Goal: Task Accomplishment & Management: Manage account settings

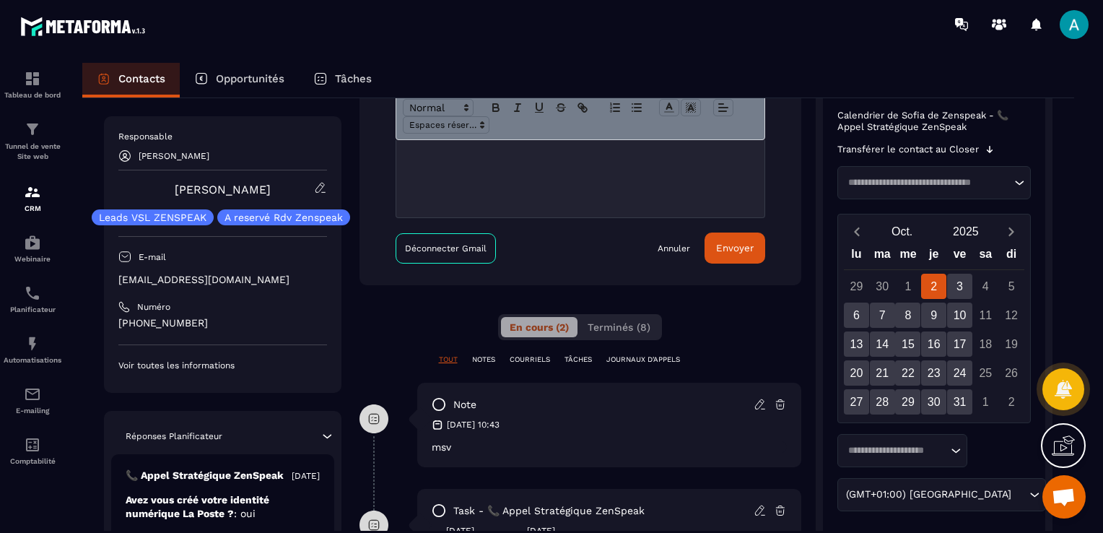
scroll to position [407, 0]
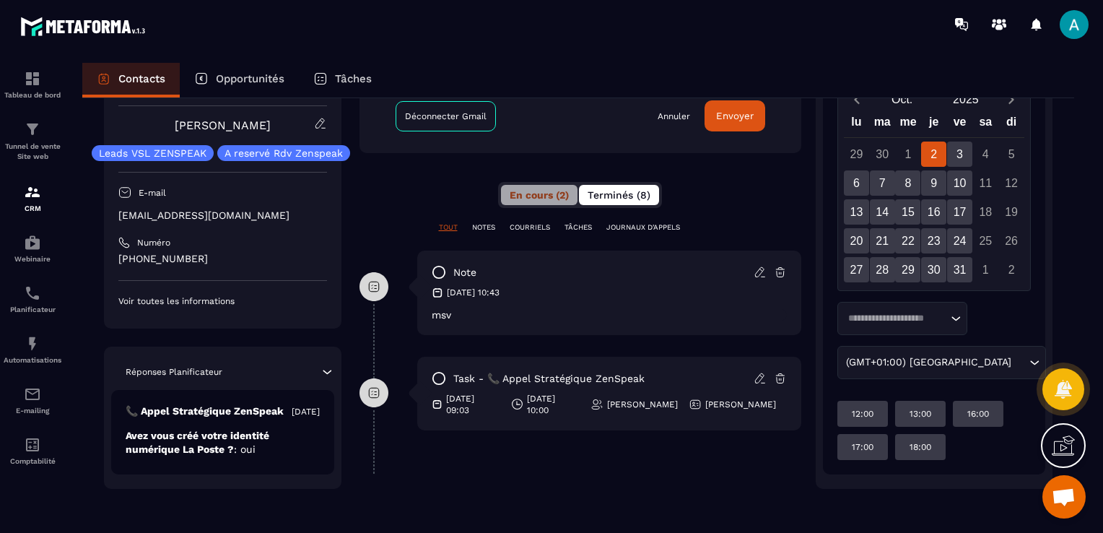
click at [627, 203] on button "Terminés (8)" at bounding box center [619, 195] width 80 height 20
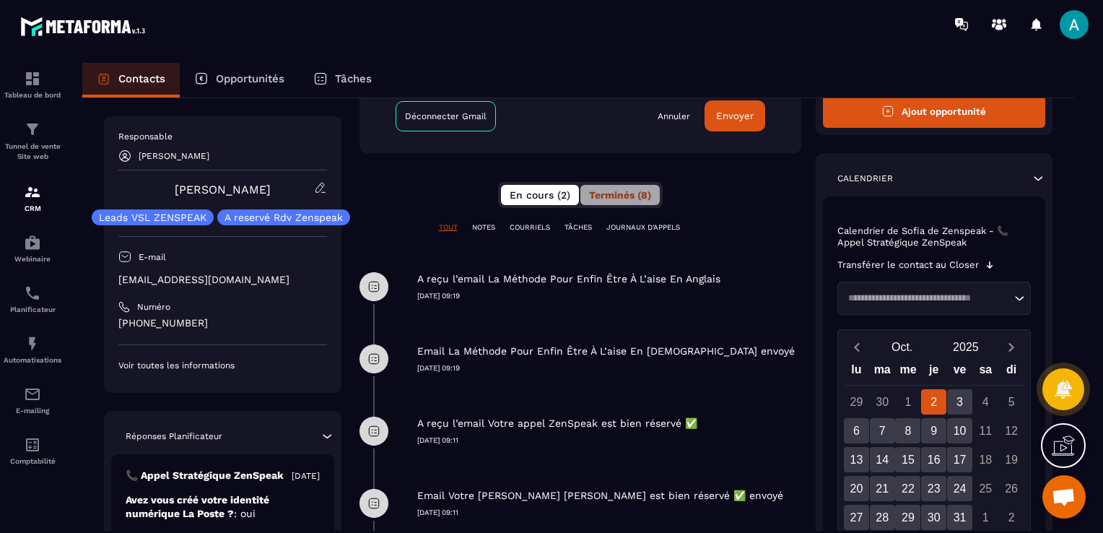
click at [557, 195] on span "En cours (2)" at bounding box center [540, 195] width 61 height 12
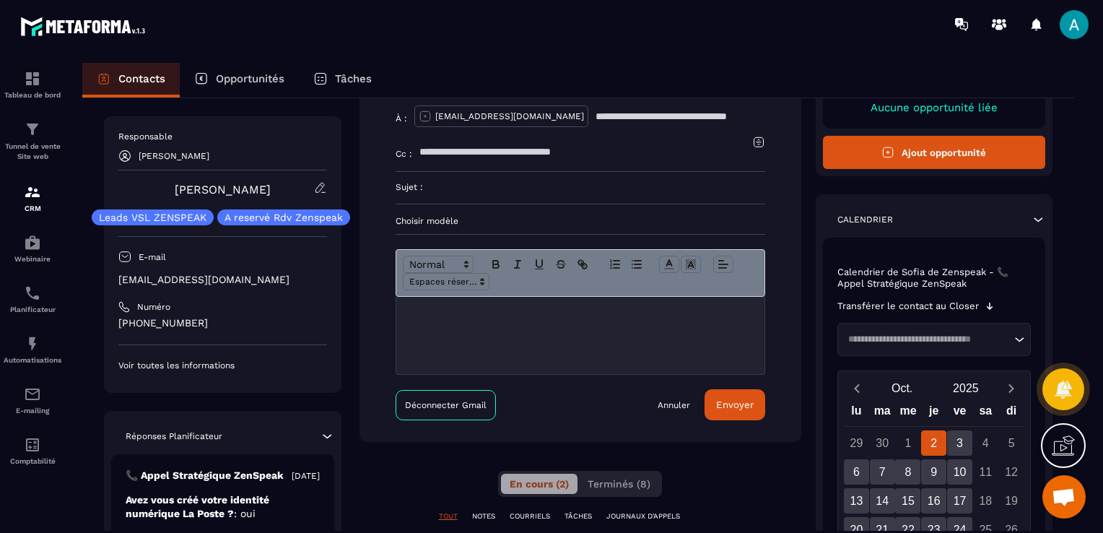
scroll to position [0, 0]
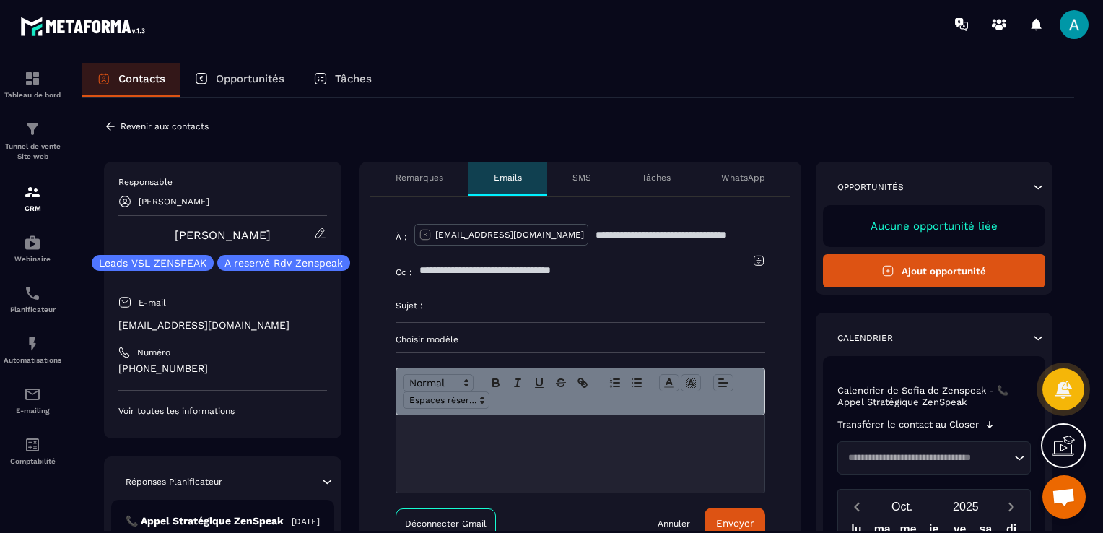
click at [598, 308] on input at bounding box center [594, 306] width 342 height 32
click at [26, 74] on img at bounding box center [32, 78] width 17 height 17
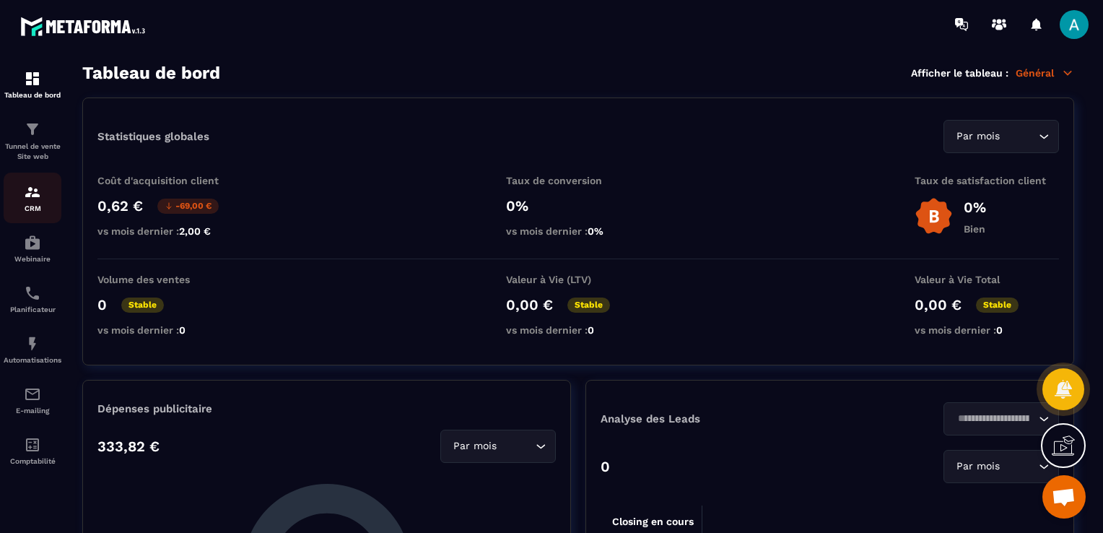
click at [28, 198] on img at bounding box center [32, 191] width 17 height 17
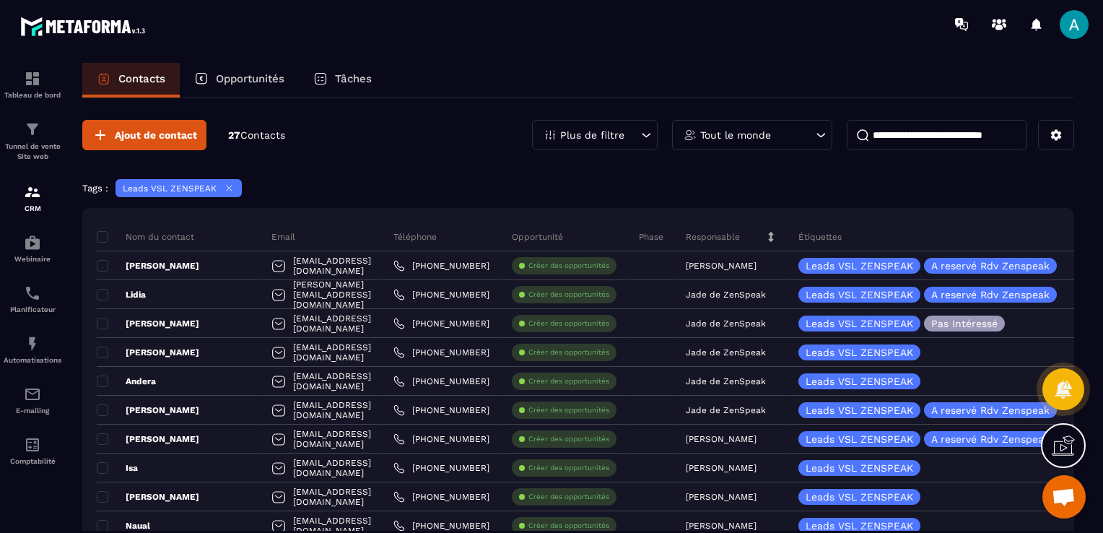
click at [232, 193] on div "Leads VSL ZENSPEAK" at bounding box center [178, 188] width 126 height 18
click at [227, 189] on icon at bounding box center [229, 188] width 11 height 11
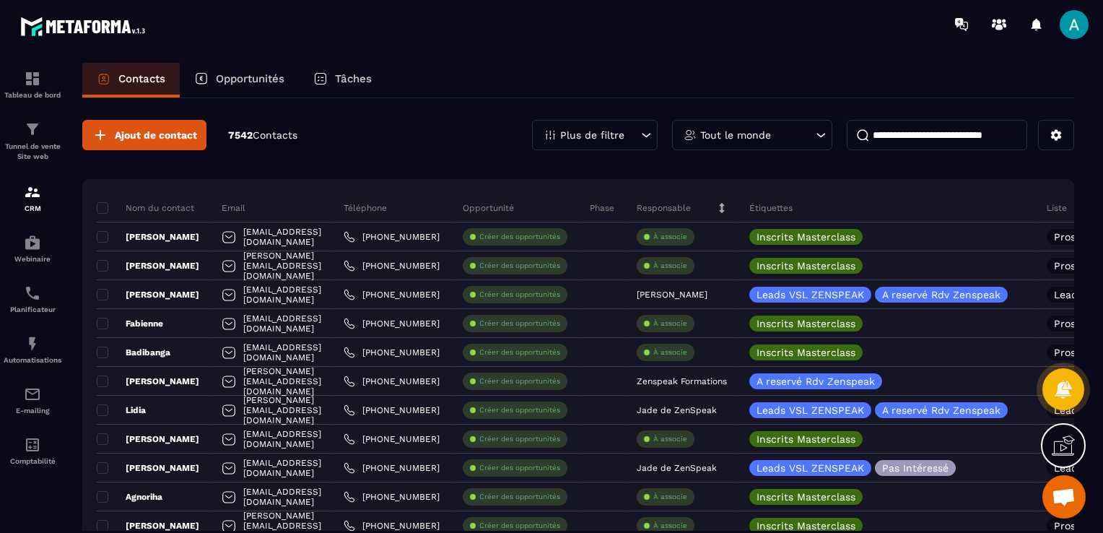
click at [251, 79] on p "Opportunités" at bounding box center [250, 78] width 69 height 13
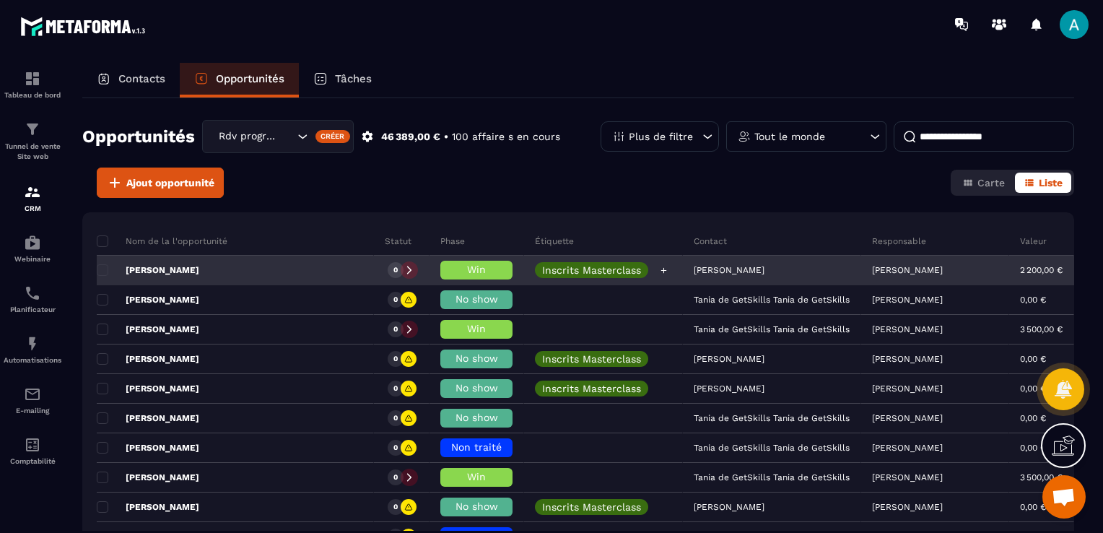
click at [542, 273] on p "Inscrits Masterclass" at bounding box center [591, 270] width 99 height 10
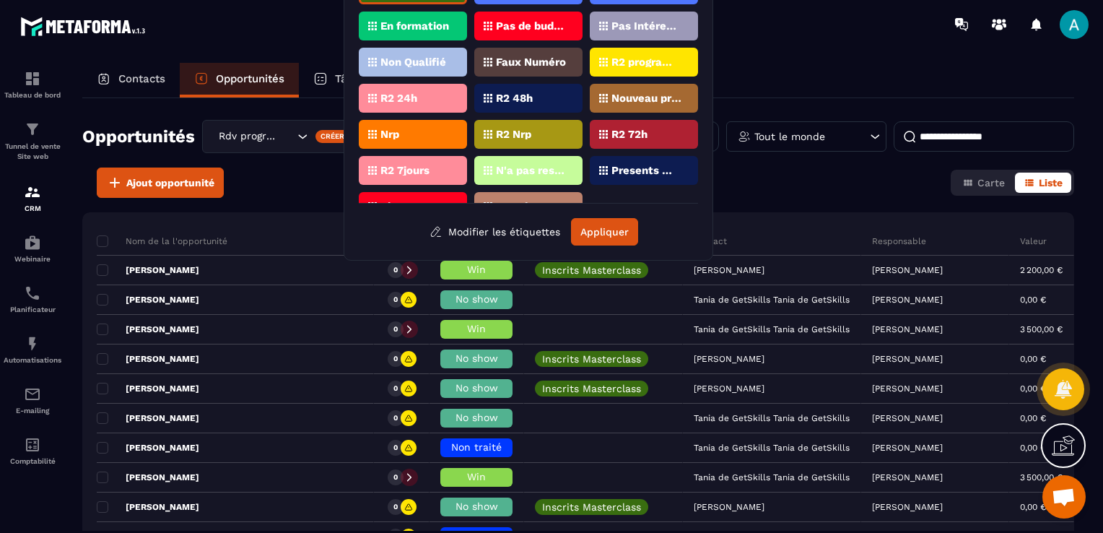
click at [421, 21] on p "En formation" at bounding box center [414, 26] width 69 height 10
click at [601, 227] on button "Appliquer" at bounding box center [604, 231] width 67 height 27
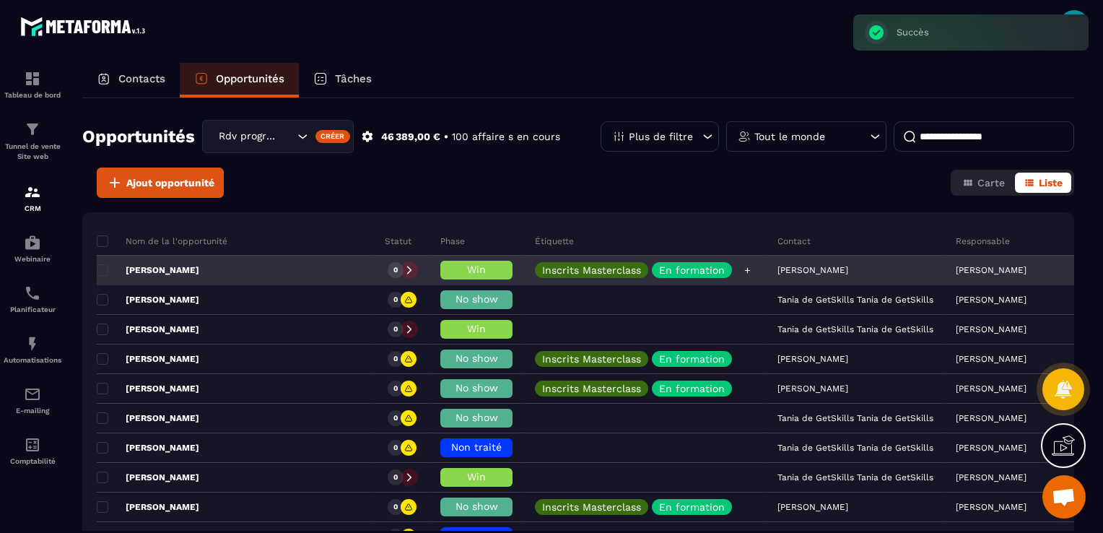
click at [659, 270] on p "En formation" at bounding box center [692, 270] width 66 height 10
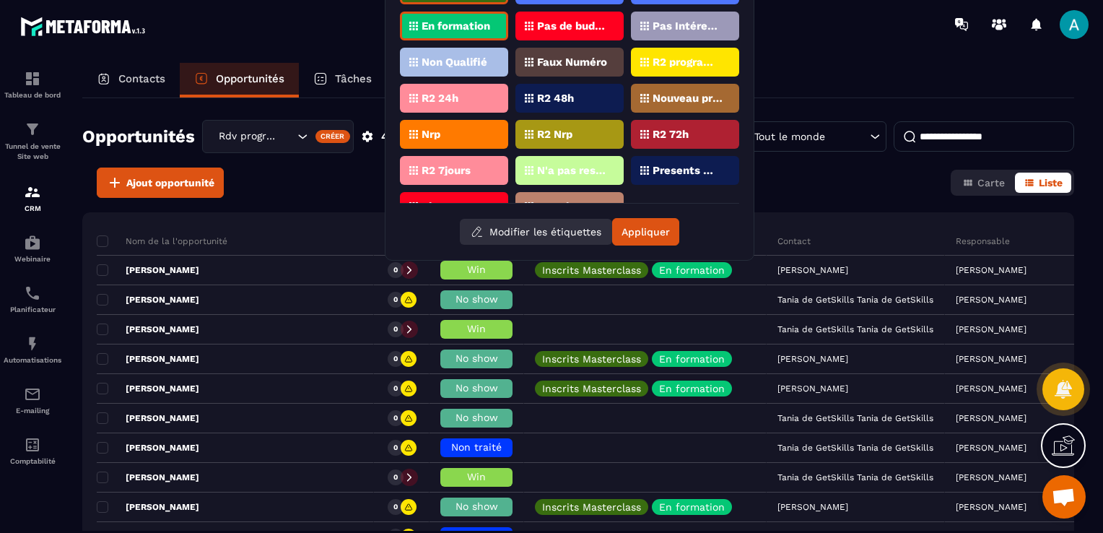
click at [562, 237] on button "Modifier les étiquettes" at bounding box center [536, 232] width 152 height 26
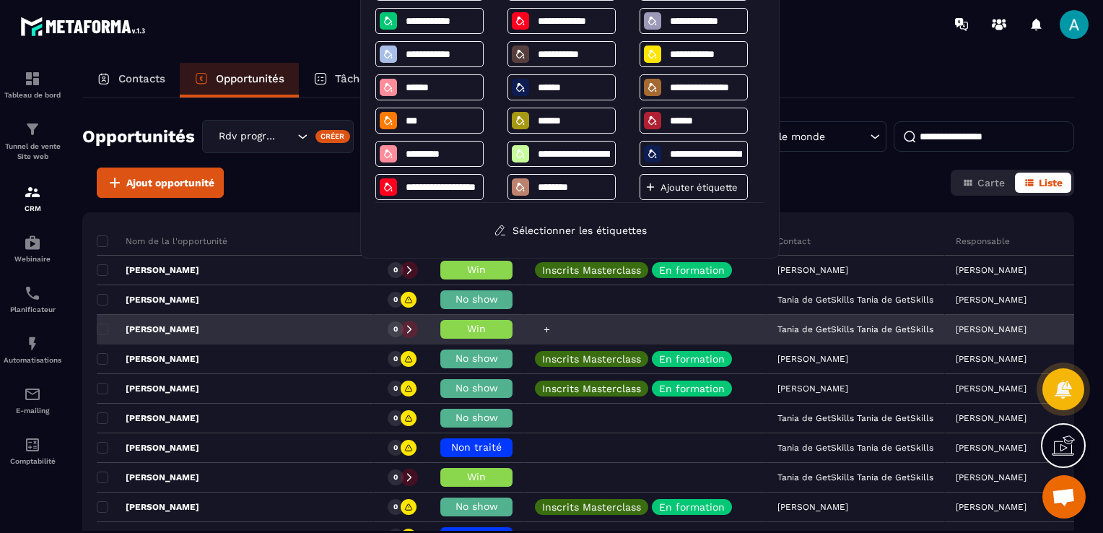
click at [563, 333] on div at bounding box center [645, 329] width 243 height 29
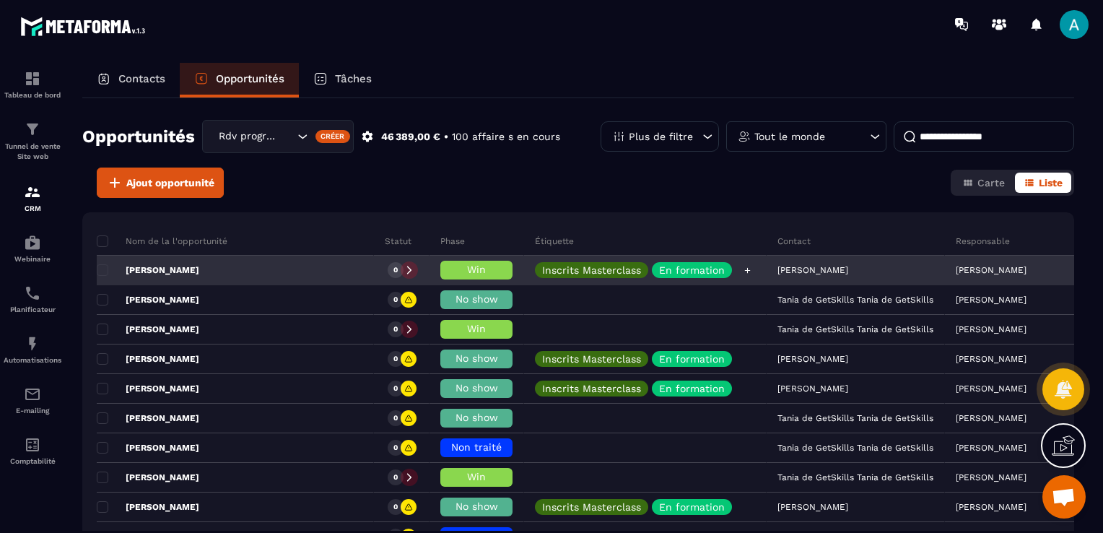
click at [554, 276] on div "Inscrits Masterclass" at bounding box center [591, 270] width 113 height 16
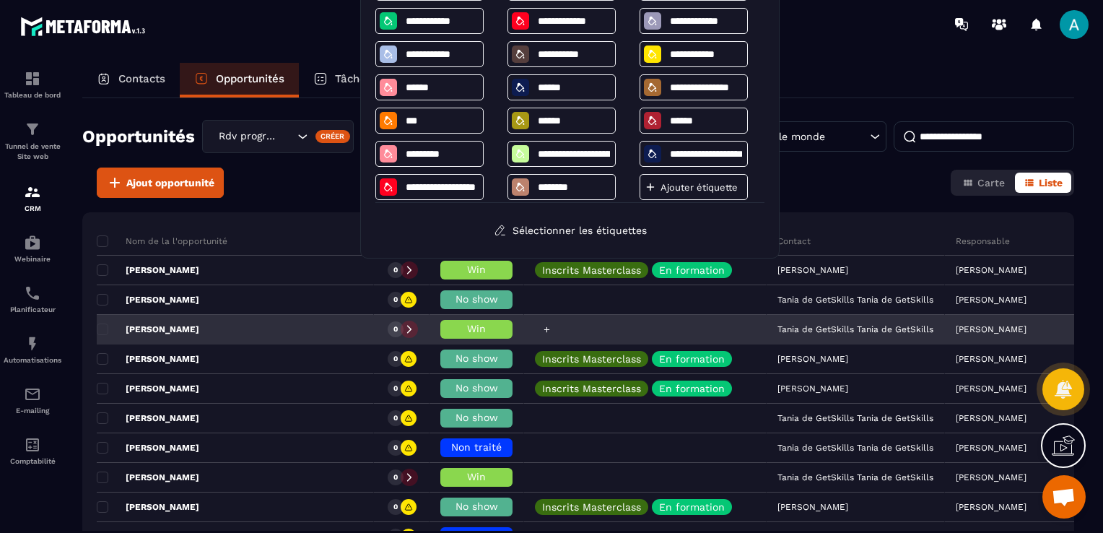
click at [524, 319] on div at bounding box center [645, 329] width 243 height 29
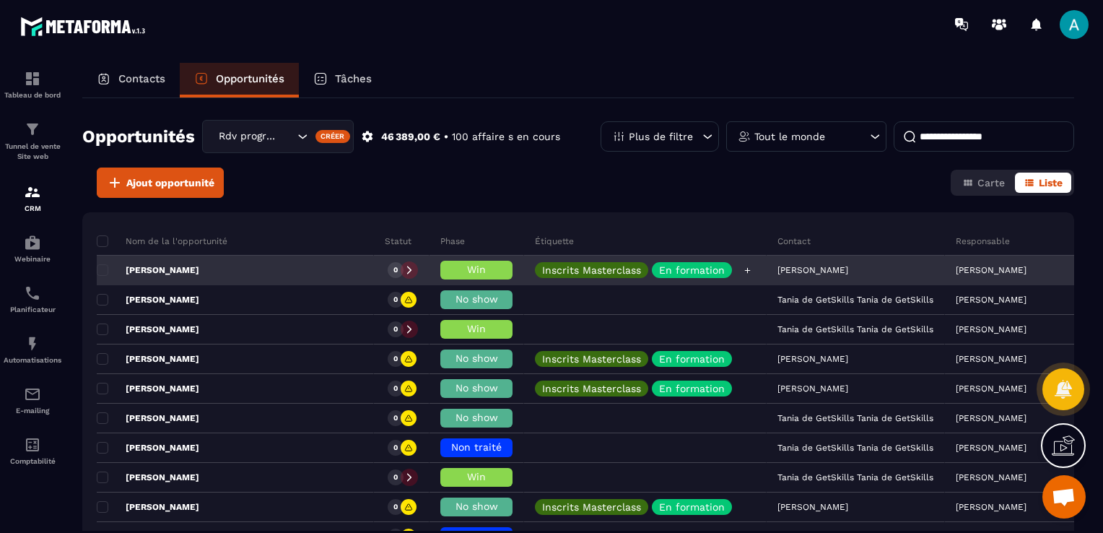
click at [659, 267] on p "En formation" at bounding box center [692, 270] width 66 height 10
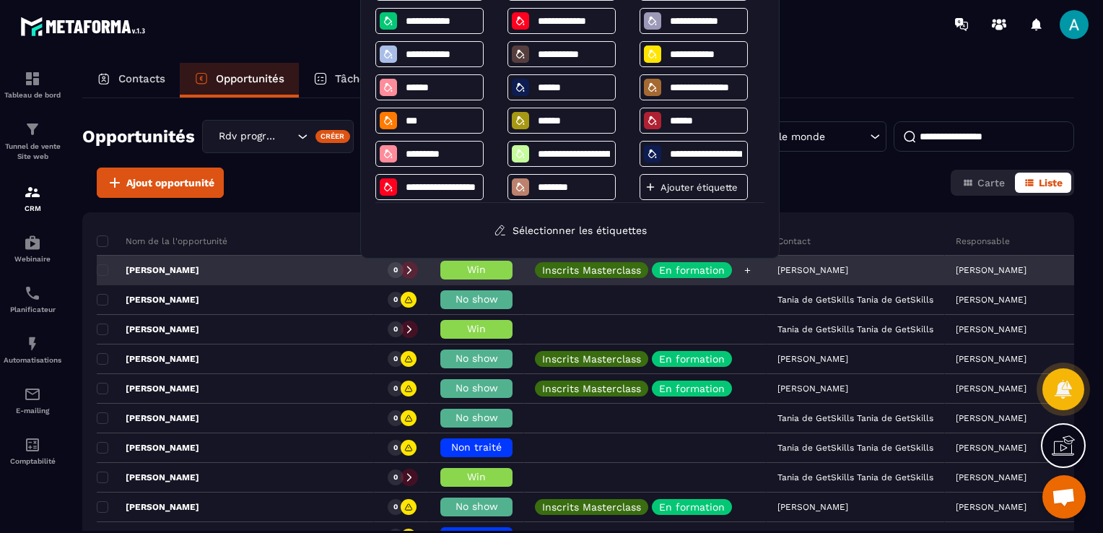
click at [524, 282] on div "Inscrits Masterclass En formation" at bounding box center [645, 270] width 243 height 29
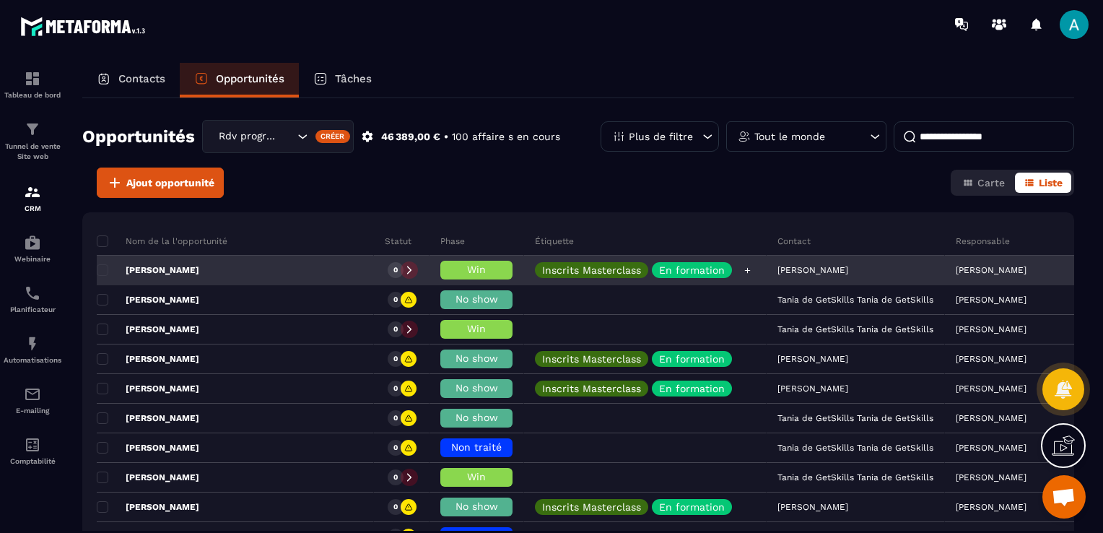
click at [542, 265] on p "Inscrits Masterclass" at bounding box center [591, 270] width 99 height 10
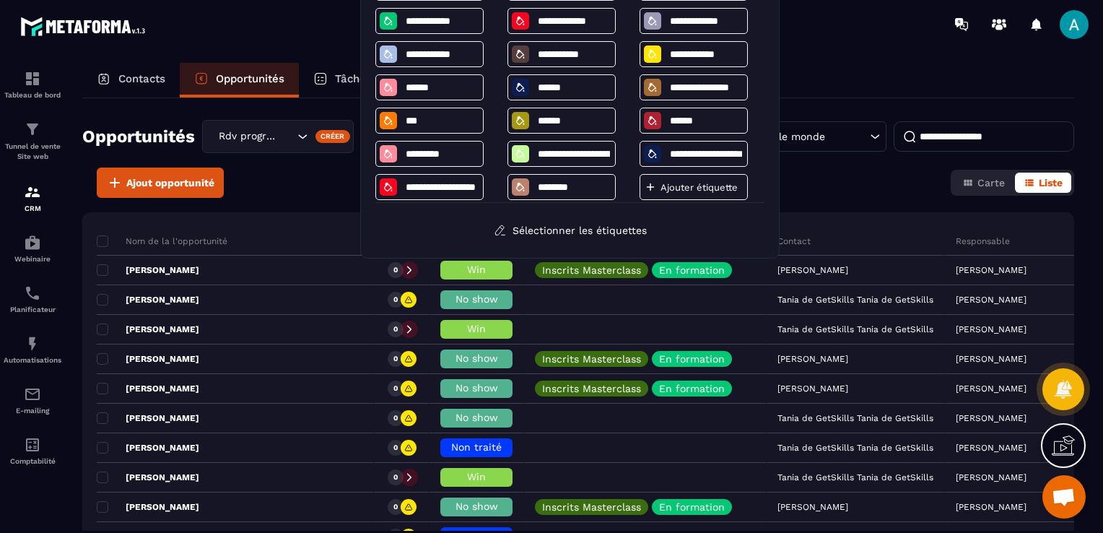
click at [316, 190] on div "Ajout opportunité Carte Liste" at bounding box center [578, 182] width 992 height 30
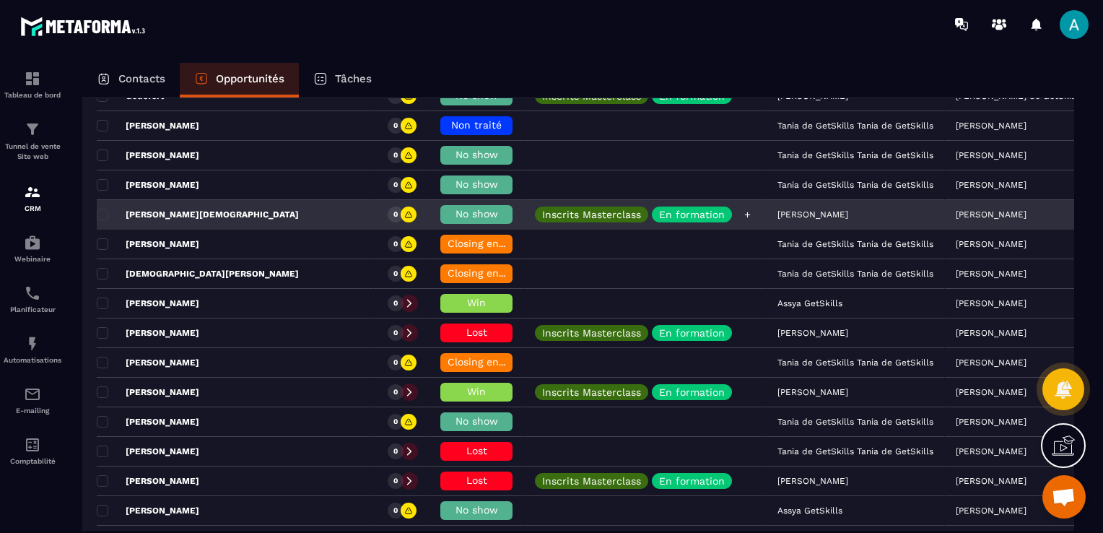
scroll to position [650, 0]
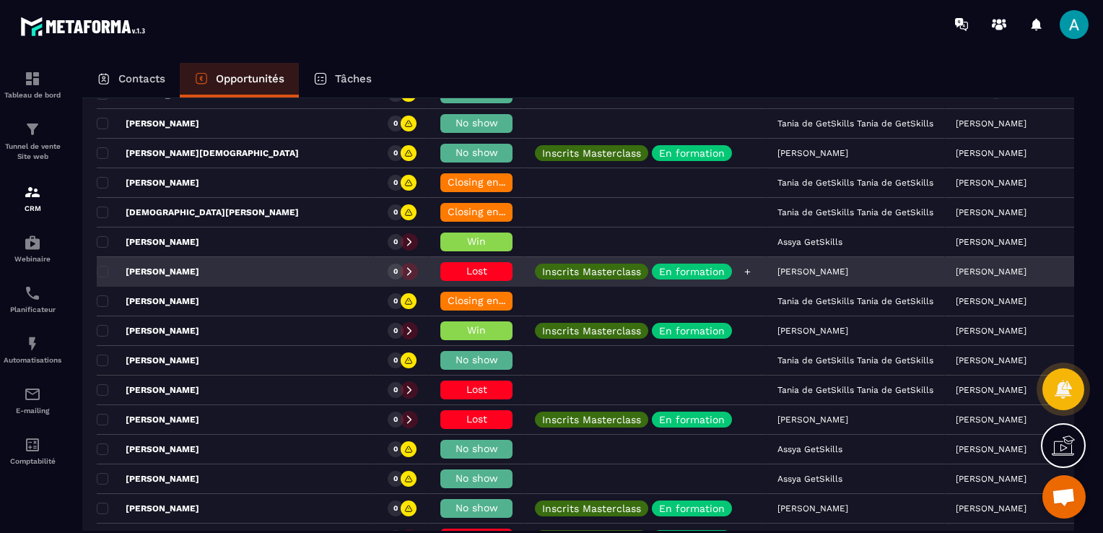
click at [659, 269] on p "En formation" at bounding box center [692, 271] width 66 height 10
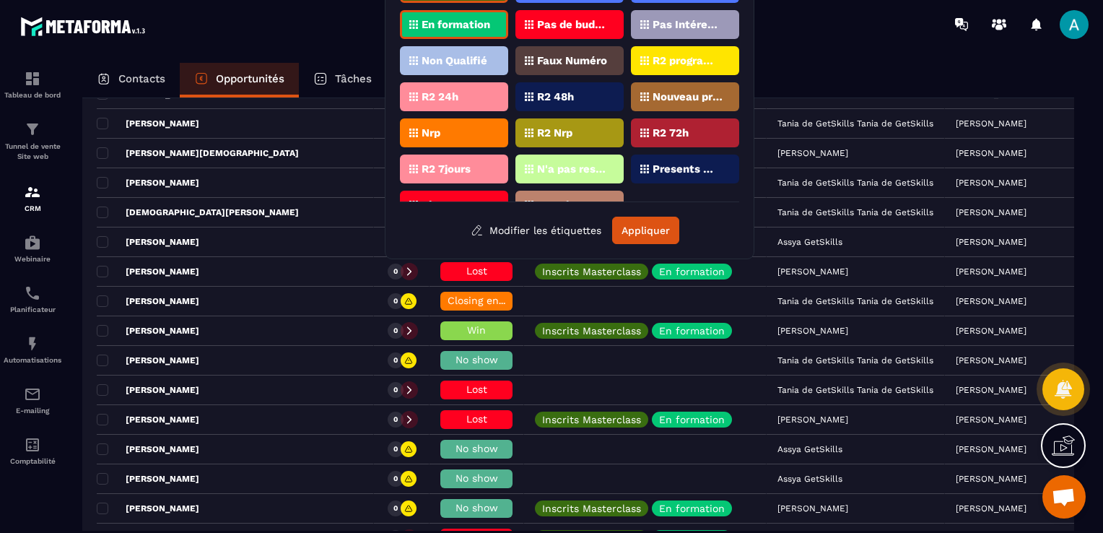
click at [422, 14] on div "En formation" at bounding box center [454, 24] width 108 height 29
drag, startPoint x: 745, startPoint y: 158, endPoint x: 744, endPoint y: 186, distance: 28.2
click at [744, 186] on div "Inscrits Masterclass Leads VSL ZENSPEAK A reservé Rdv Zenspeak En formation Pas…" at bounding box center [570, 109] width 370 height 300
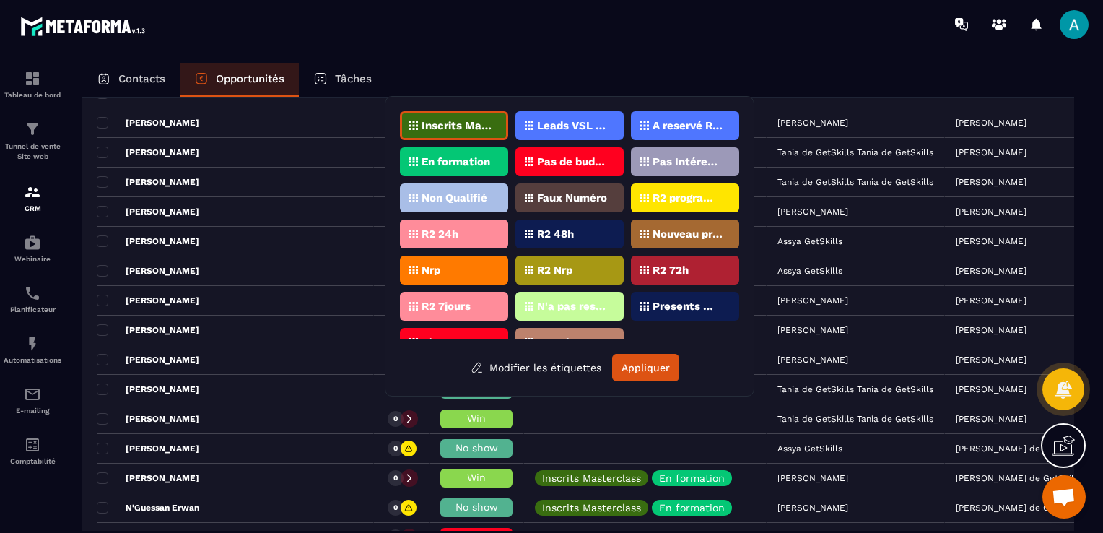
scroll to position [866, 0]
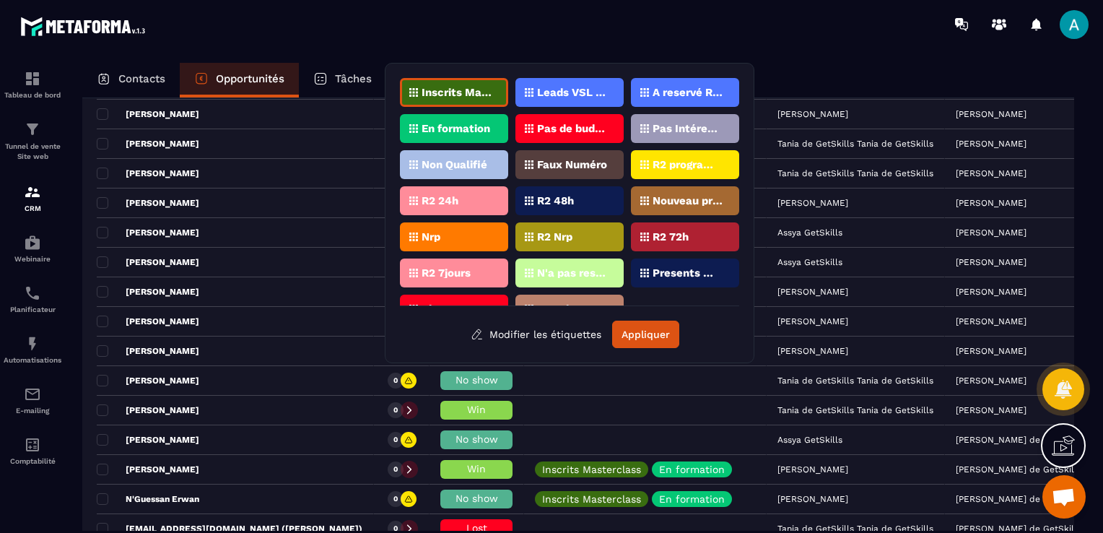
click at [459, 91] on p "Inscrits Masterclass" at bounding box center [457, 92] width 70 height 10
click at [662, 334] on button "Appliquer" at bounding box center [645, 334] width 67 height 27
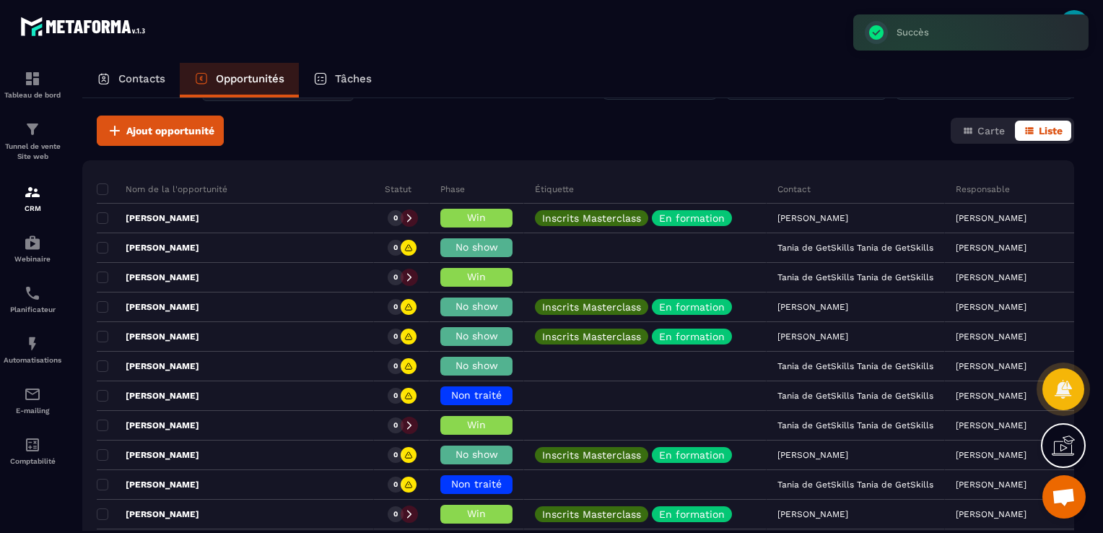
scroll to position [0, 0]
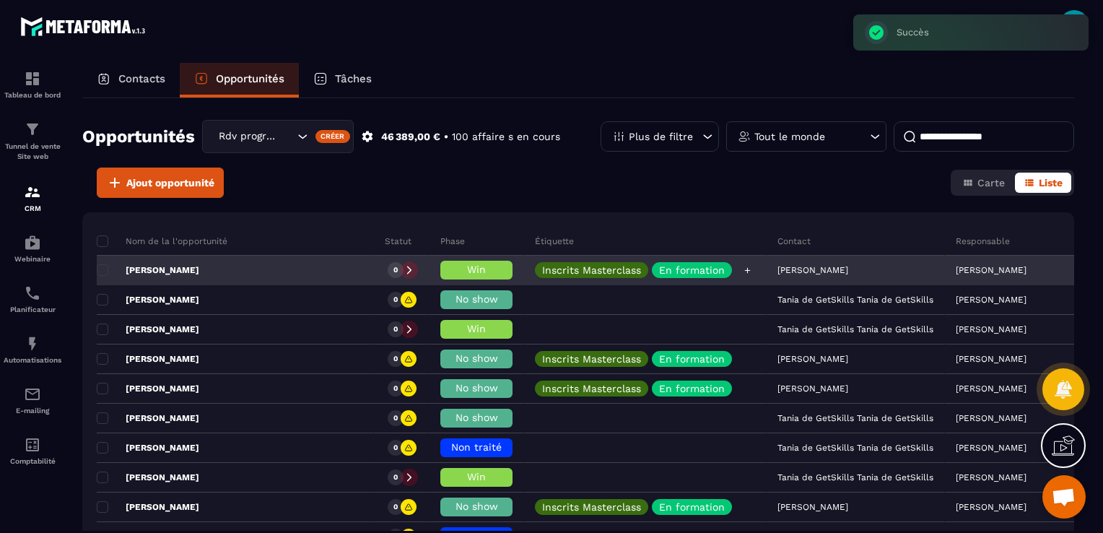
click at [542, 269] on p "Inscrits Masterclass" at bounding box center [591, 270] width 99 height 10
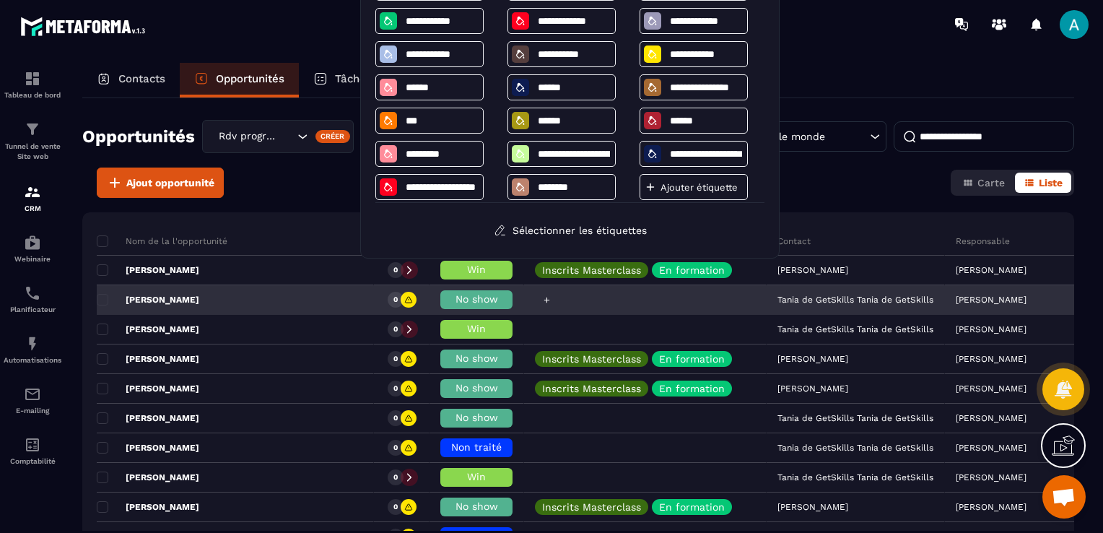
click at [572, 310] on div at bounding box center [645, 300] width 243 height 29
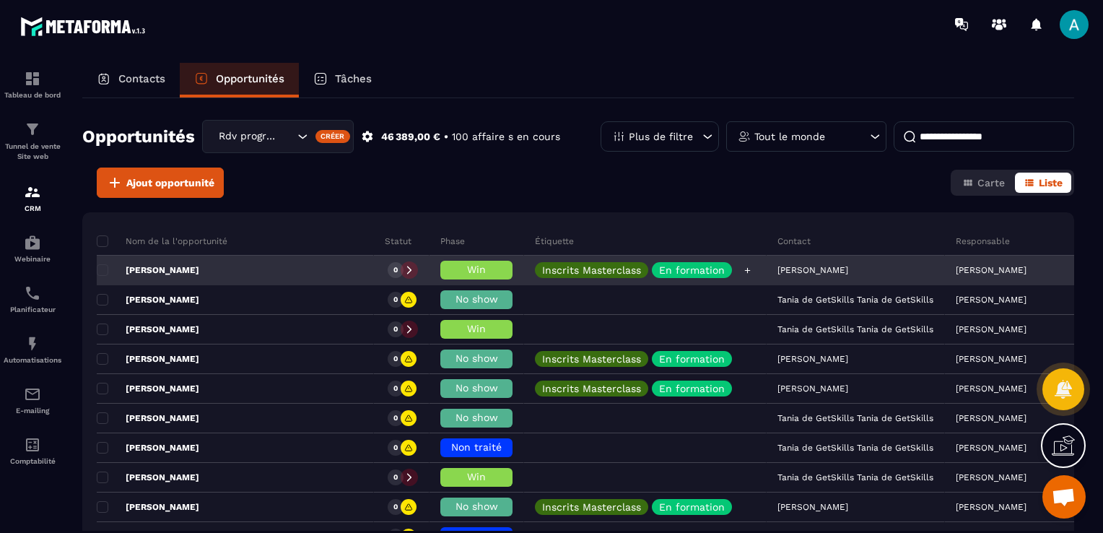
click at [744, 269] on icon at bounding box center [747, 270] width 6 height 6
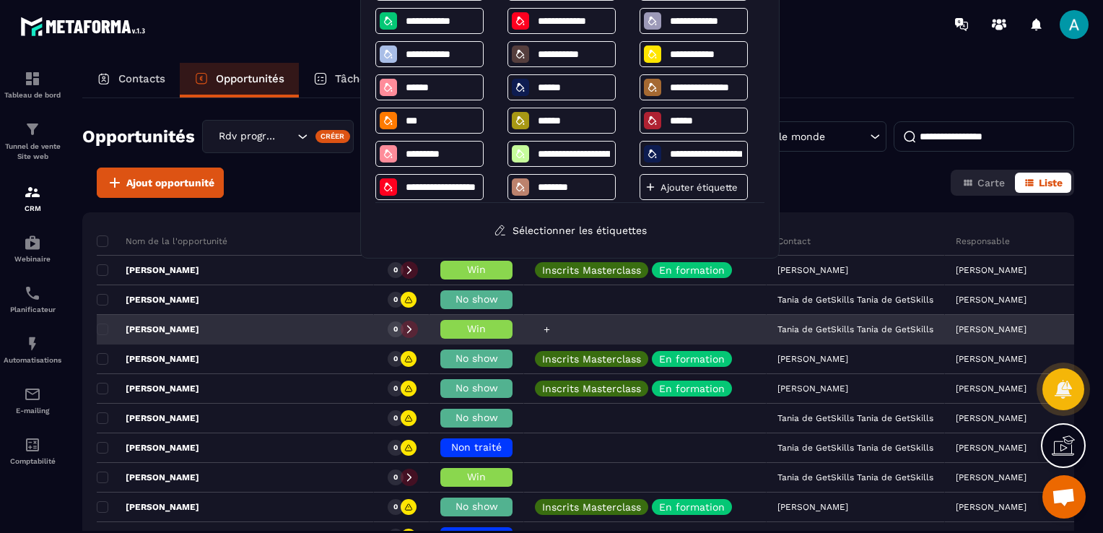
click at [635, 322] on div at bounding box center [645, 329] width 243 height 29
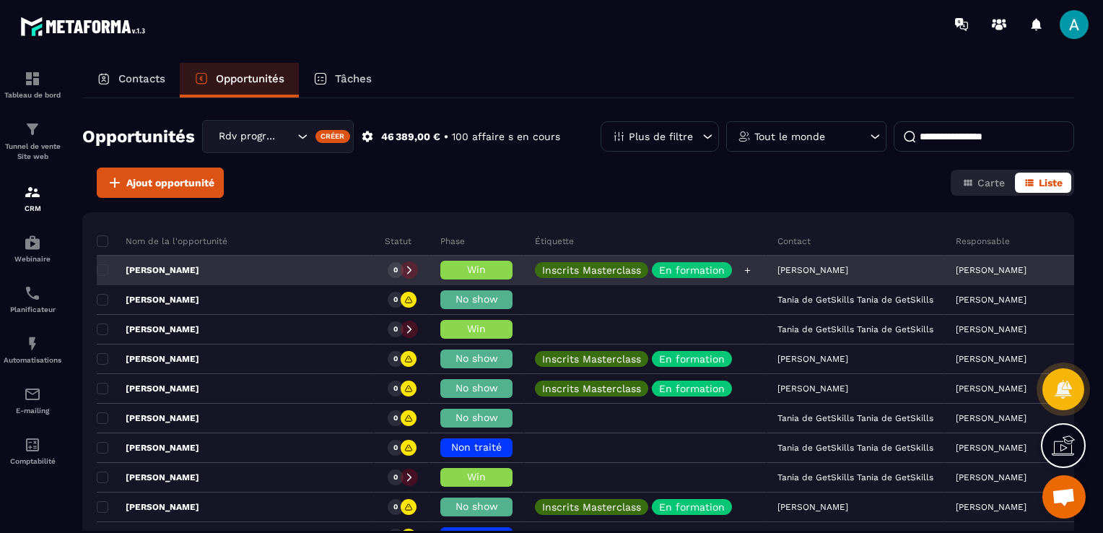
click at [659, 268] on p "En formation" at bounding box center [692, 270] width 66 height 10
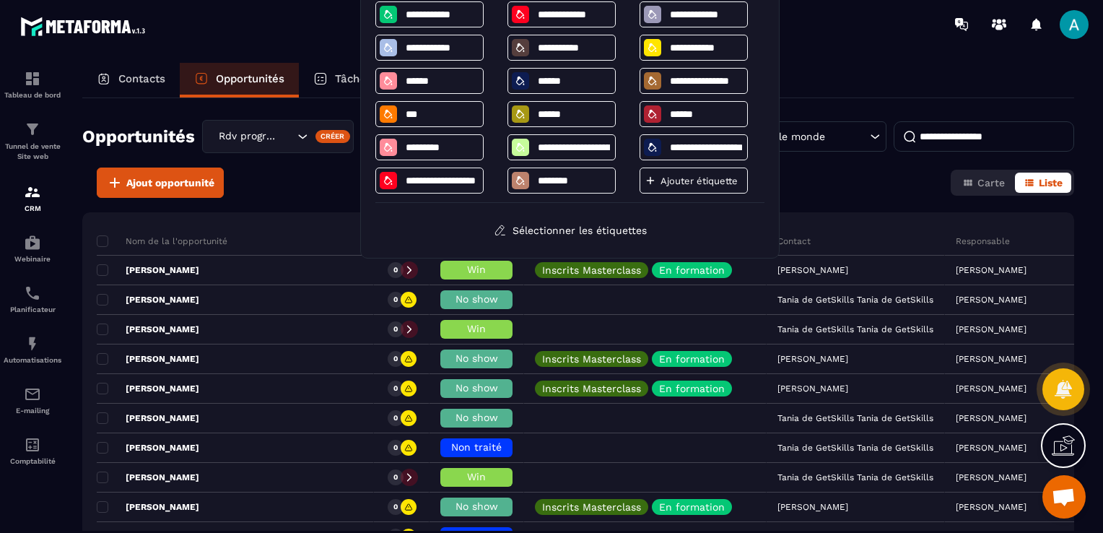
scroll to position [9, 0]
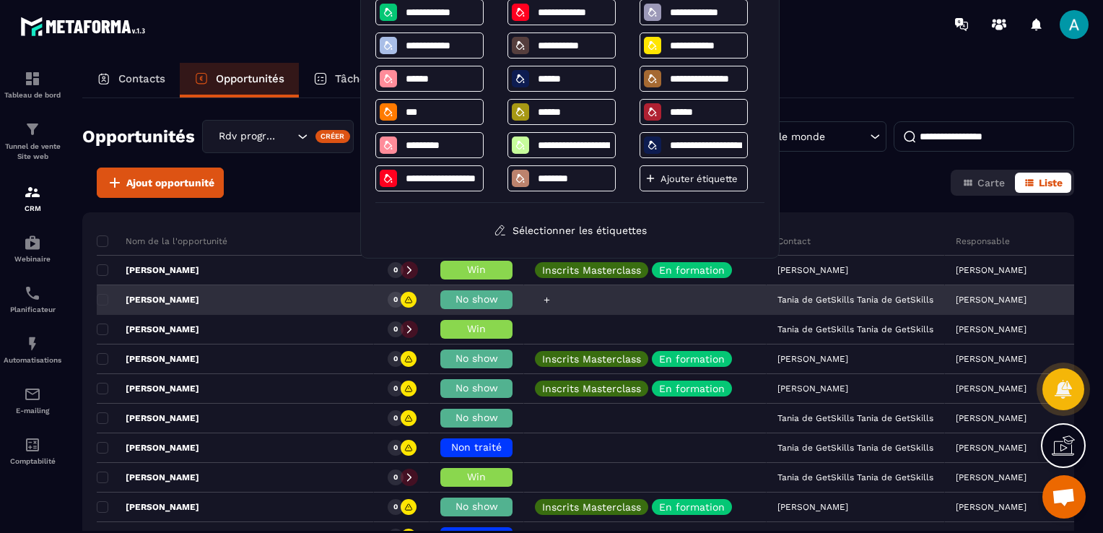
click at [534, 300] on div at bounding box center [645, 300] width 243 height 29
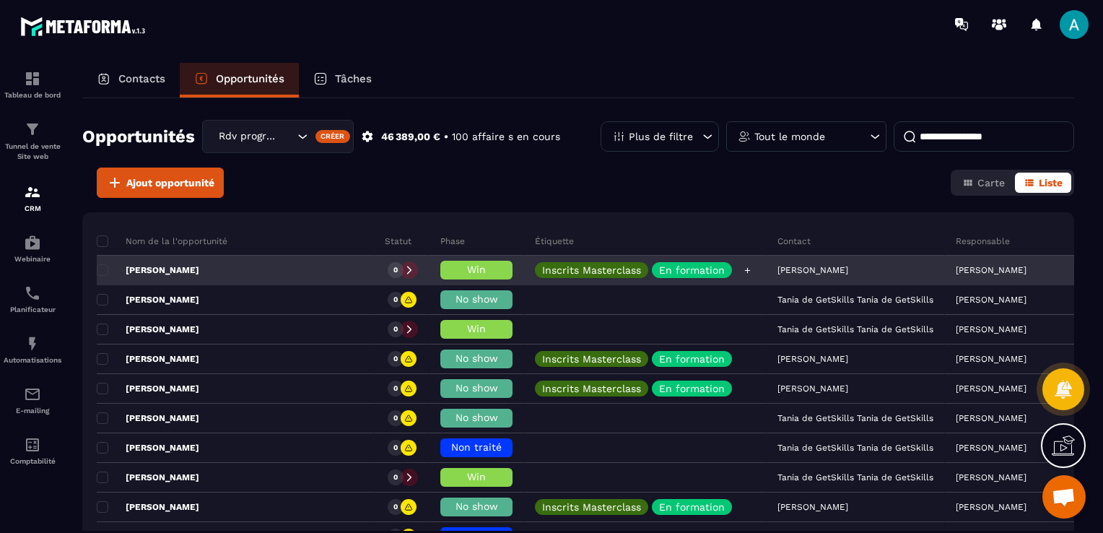
click at [542, 271] on p "Inscrits Masterclass" at bounding box center [591, 270] width 99 height 10
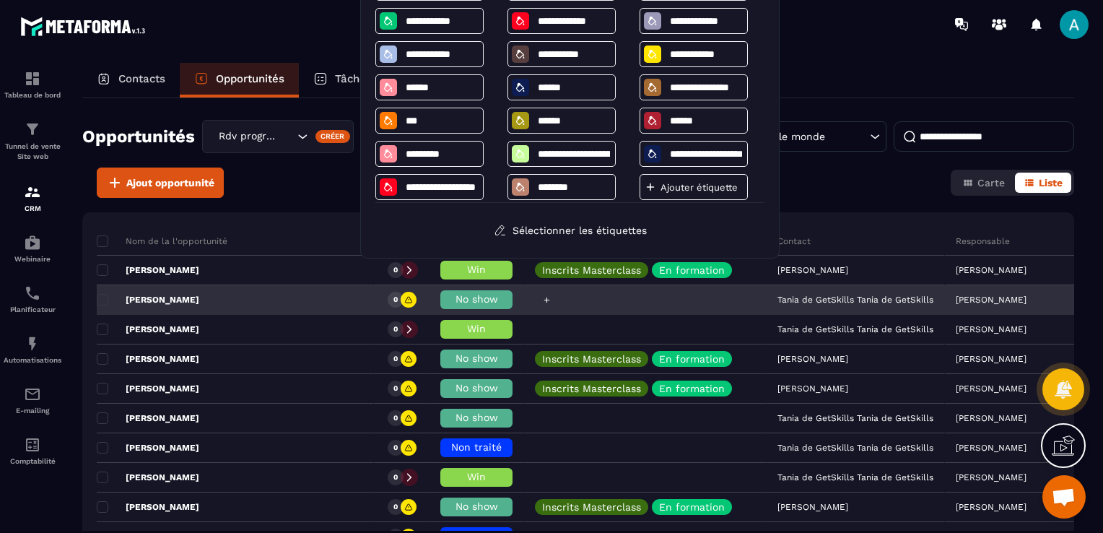
click at [549, 302] on div at bounding box center [645, 300] width 243 height 29
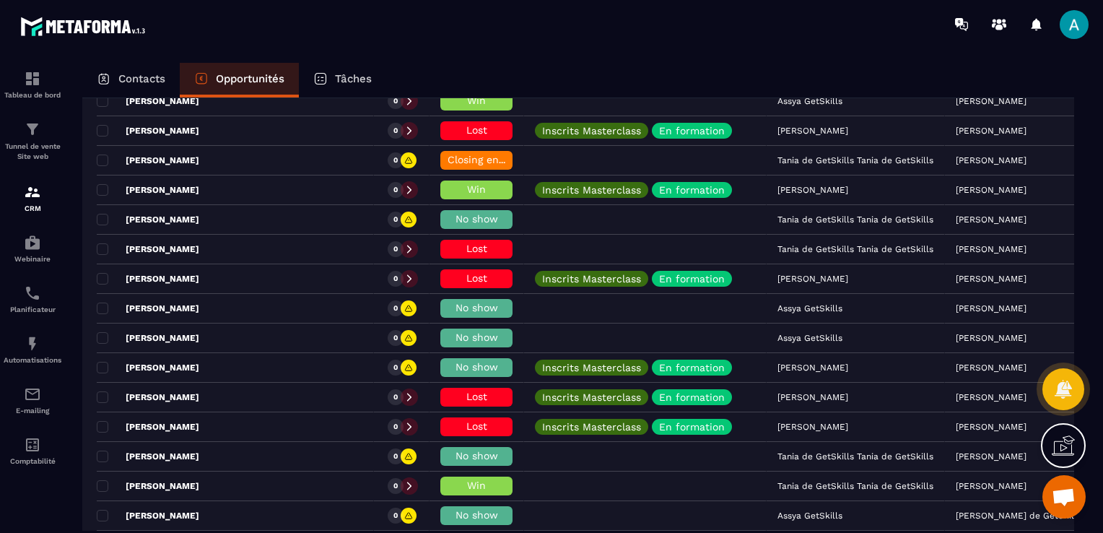
scroll to position [794, 0]
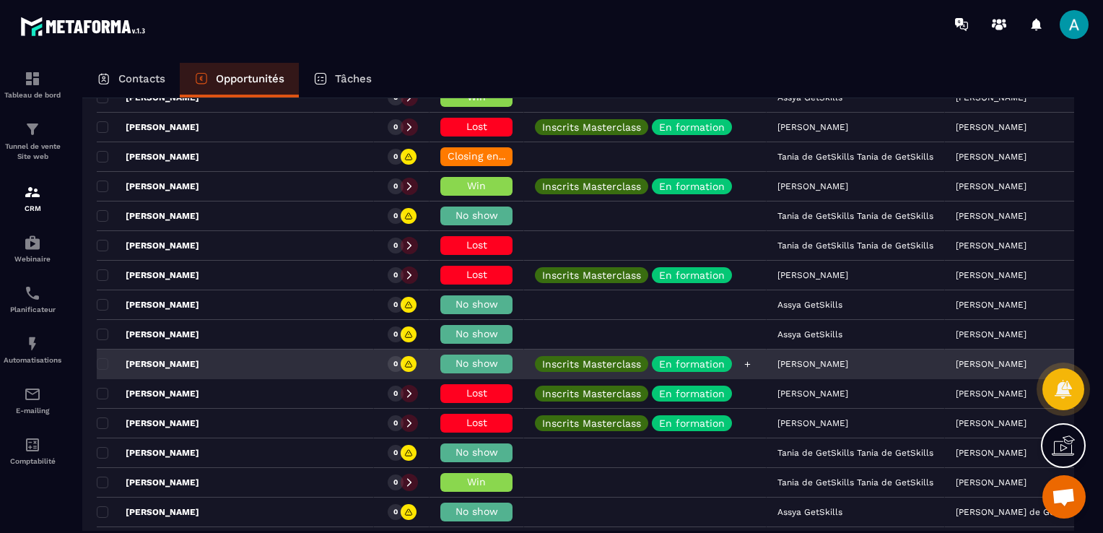
click at [659, 359] on p "En formation" at bounding box center [692, 364] width 66 height 10
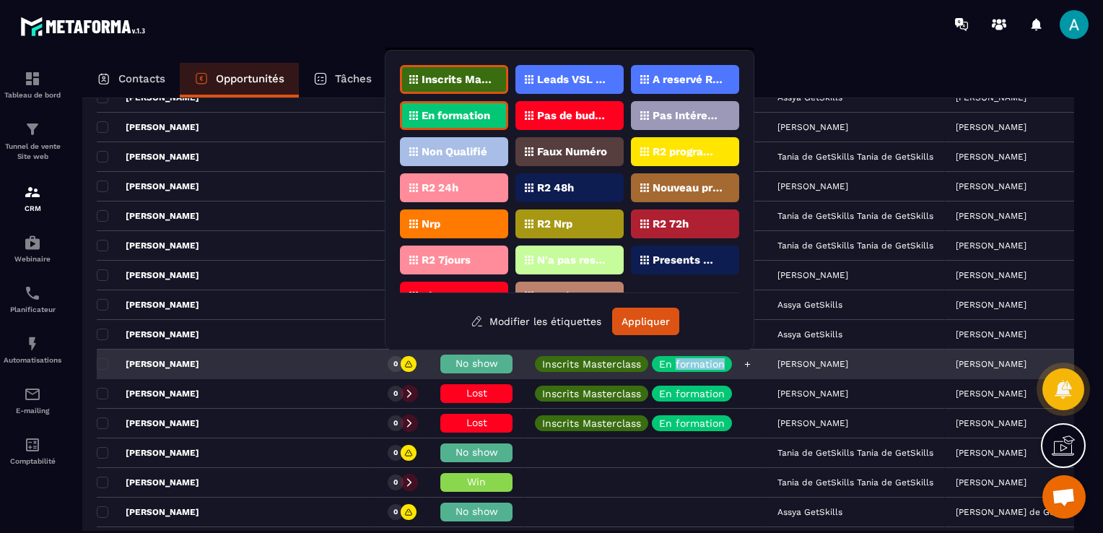
click at [659, 359] on p "En formation" at bounding box center [692, 364] width 66 height 10
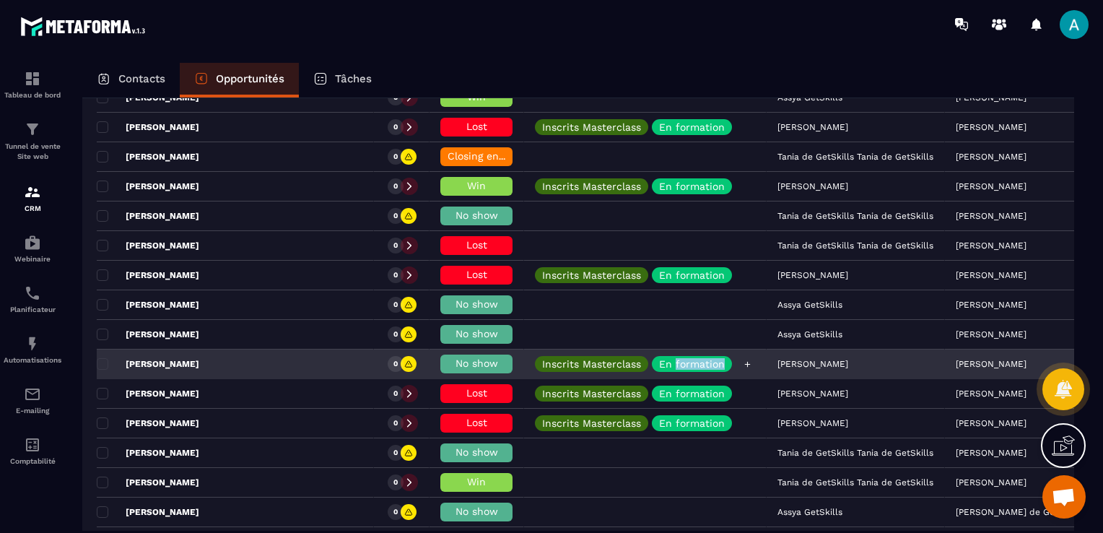
click at [659, 359] on p "En formation" at bounding box center [692, 364] width 66 height 10
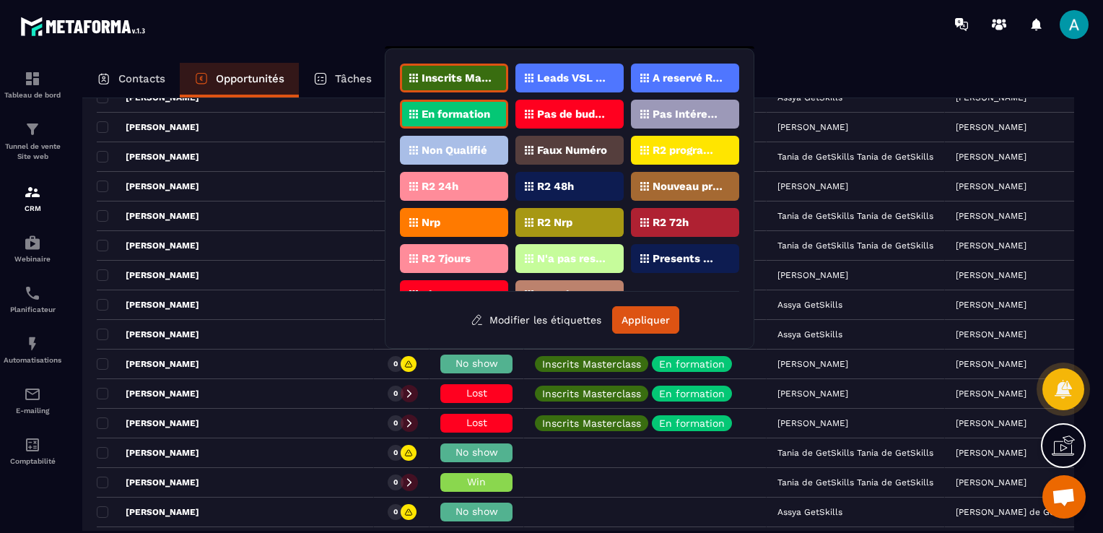
click at [424, 79] on p "Inscrits Masterclass" at bounding box center [457, 78] width 70 height 10
click at [450, 103] on div "En formation" at bounding box center [454, 114] width 108 height 29
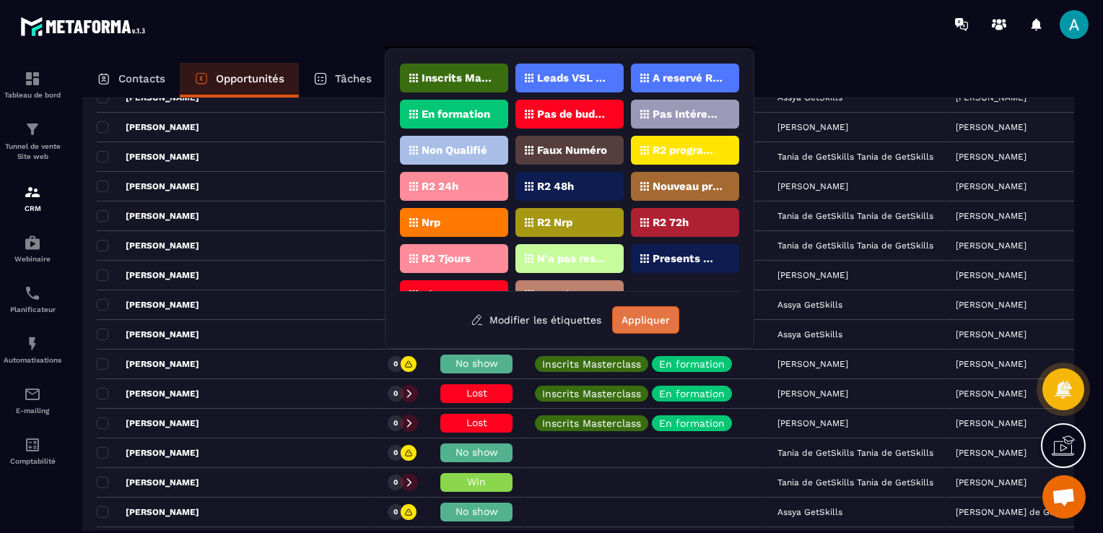
click at [640, 315] on button "Appliquer" at bounding box center [645, 319] width 67 height 27
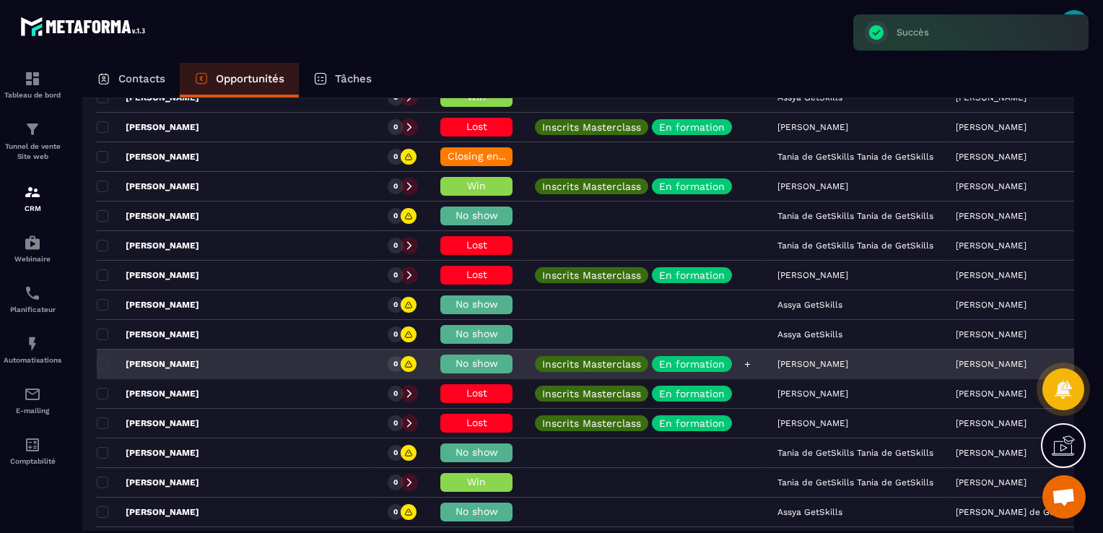
click at [545, 359] on p "Inscrits Masterclass" at bounding box center [591, 364] width 99 height 10
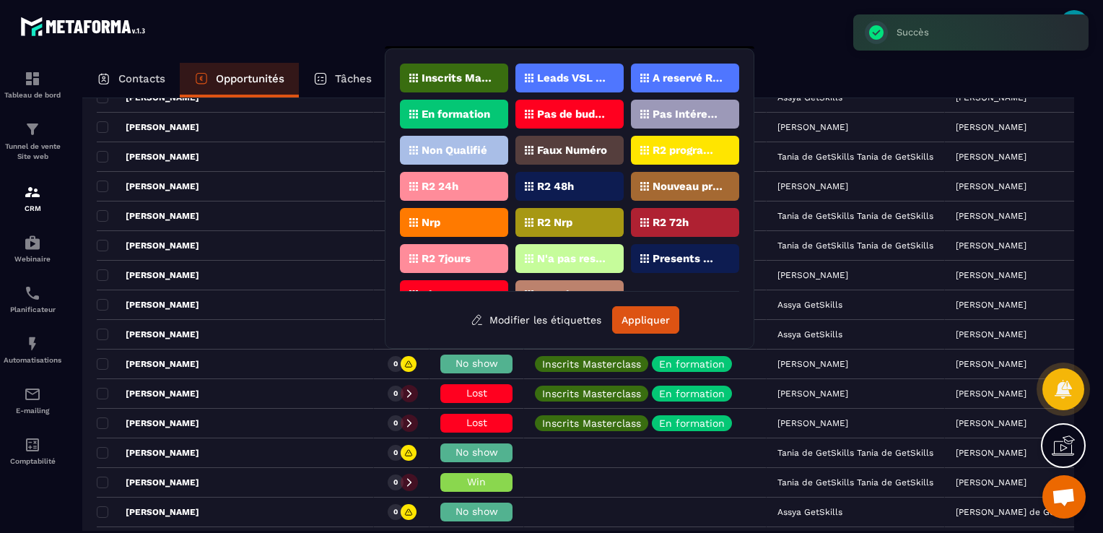
click at [456, 114] on p "En formation" at bounding box center [456, 114] width 69 height 10
click at [475, 73] on p "Inscrits Masterclass" at bounding box center [457, 78] width 70 height 10
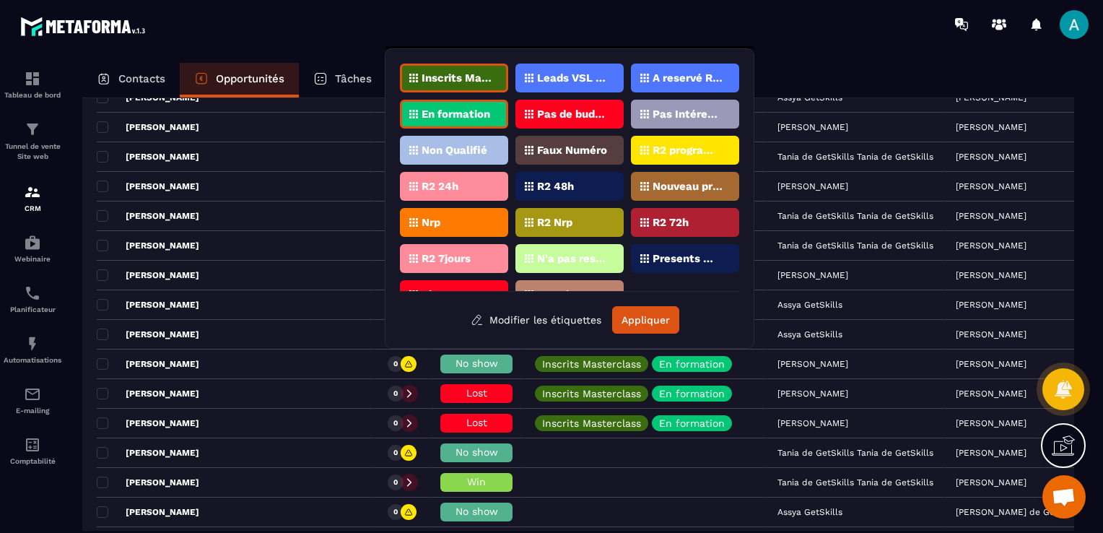
click at [476, 116] on p "En formation" at bounding box center [456, 114] width 69 height 10
click at [632, 336] on div "Inscrits Masterclass Leads VSL ZENSPEAK A reservé Rdv Zenspeak En formation Pas…" at bounding box center [570, 198] width 370 height 300
click at [632, 316] on button "Appliquer" at bounding box center [645, 319] width 67 height 27
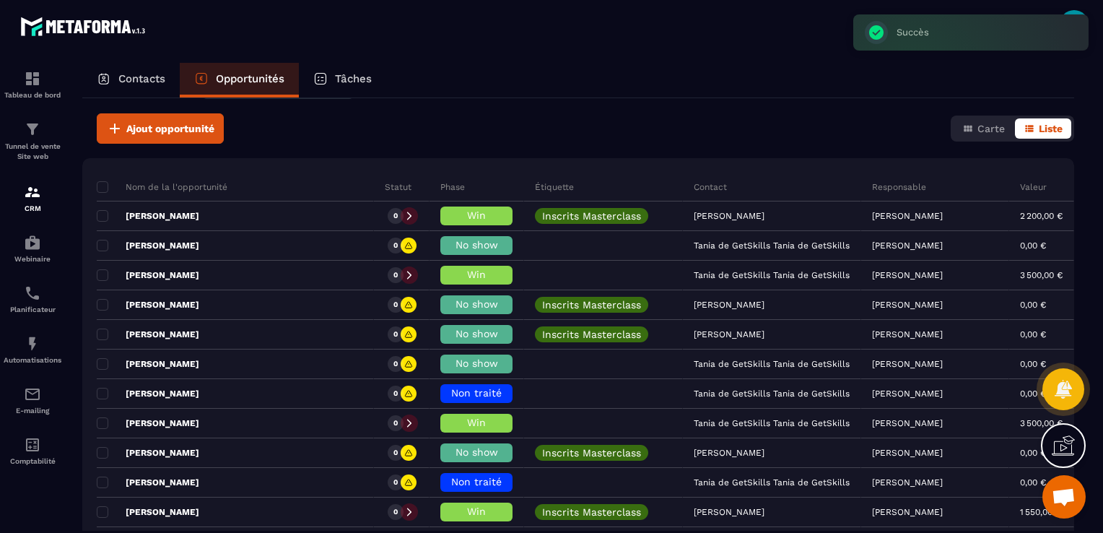
scroll to position [0, 0]
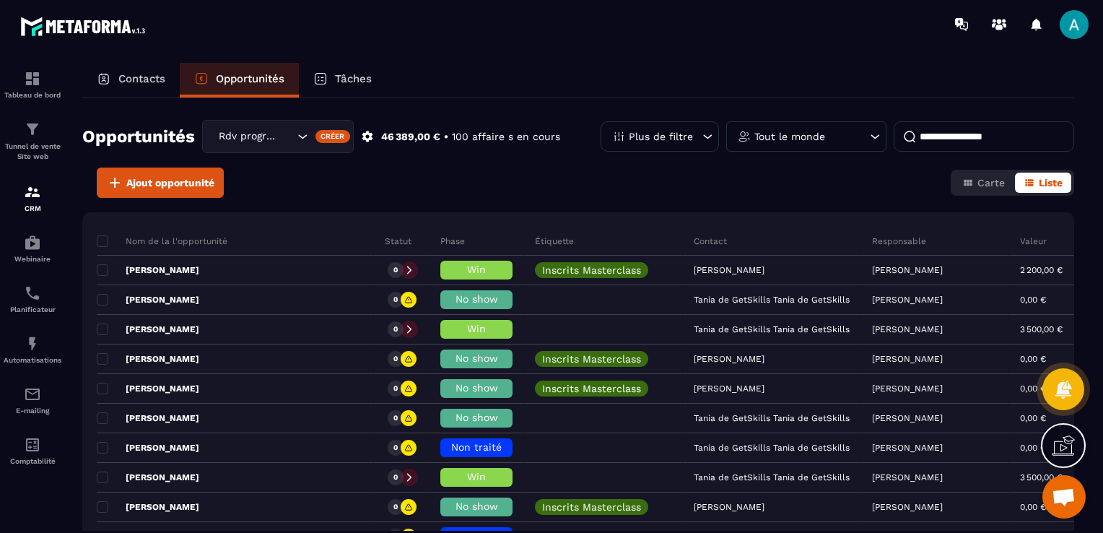
click at [141, 74] on p "Contacts" at bounding box center [141, 78] width 47 height 13
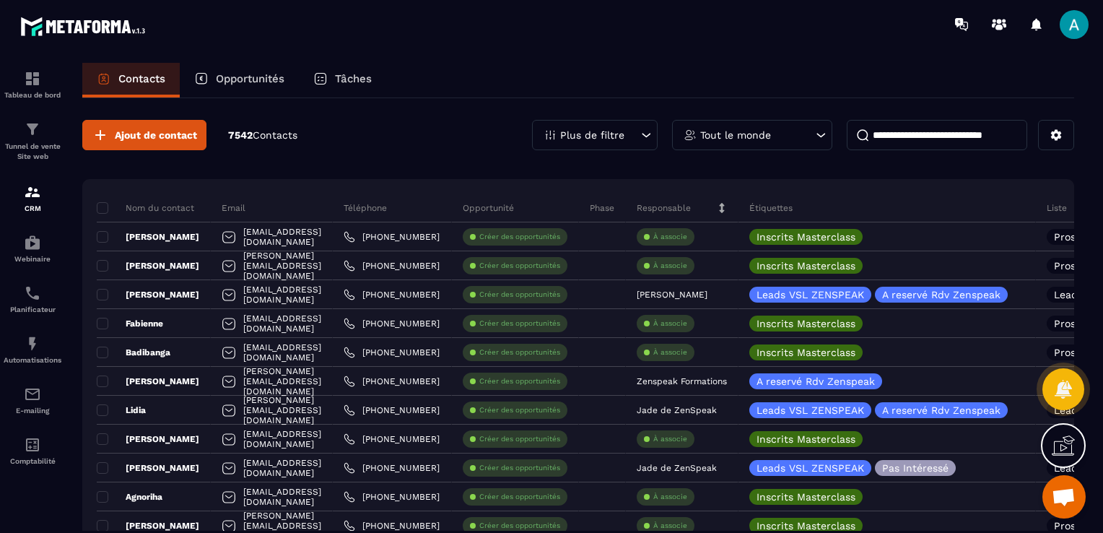
click at [710, 132] on p "Tout le monde" at bounding box center [735, 135] width 71 height 10
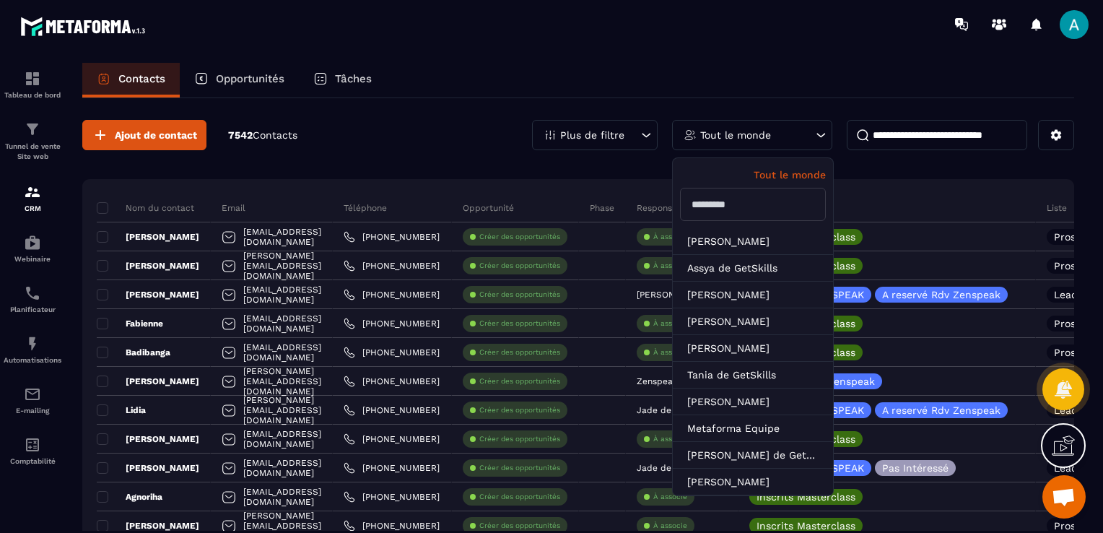
click at [587, 135] on p "Plus de filtre" at bounding box center [592, 135] width 64 height 10
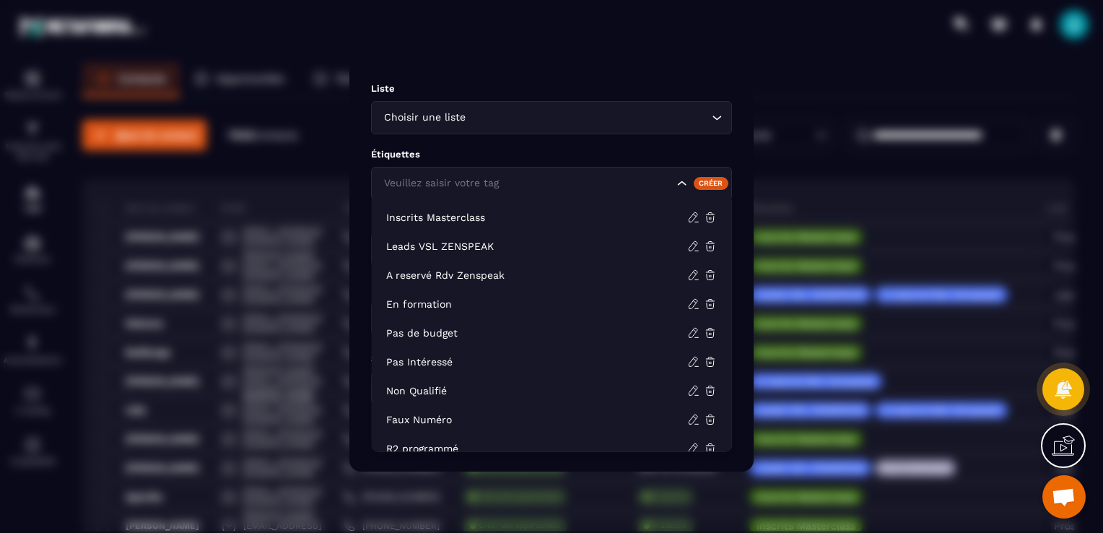
click at [524, 189] on input "Search for option" at bounding box center [526, 183] width 293 height 16
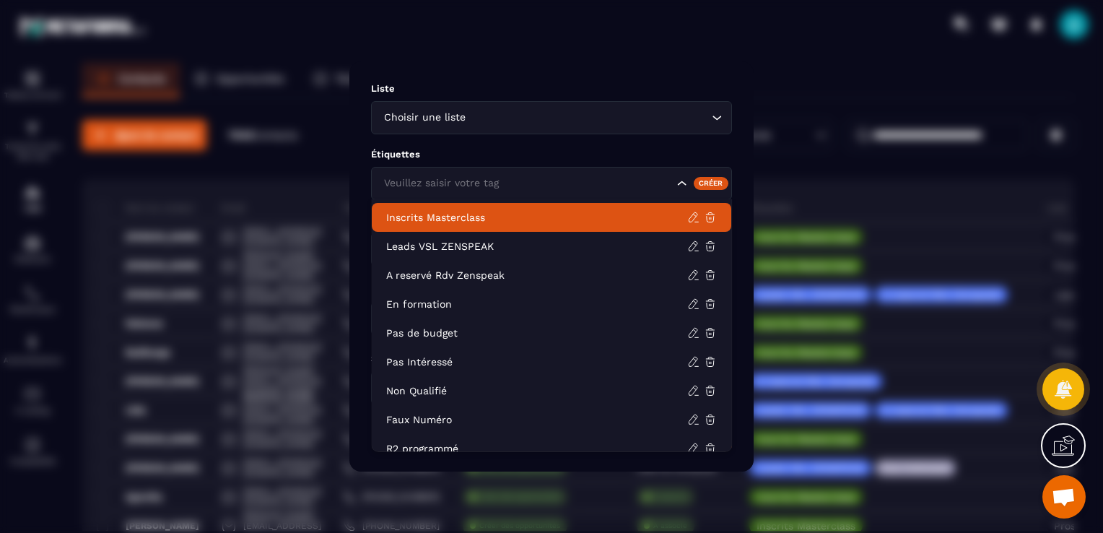
click at [474, 223] on p "Inscrits Masterclass" at bounding box center [536, 217] width 301 height 14
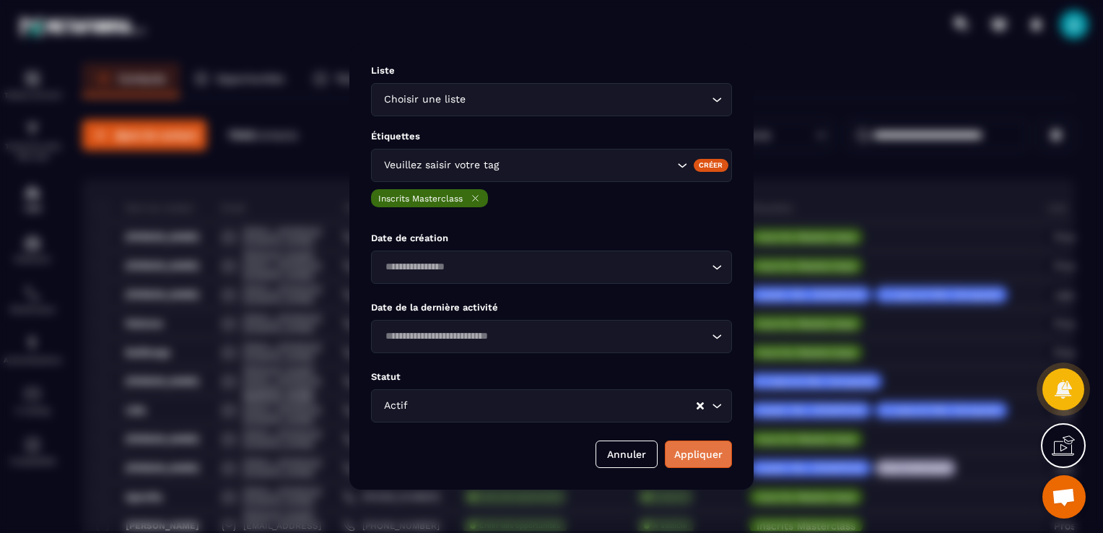
click at [688, 461] on button "Appliquer" at bounding box center [698, 453] width 67 height 27
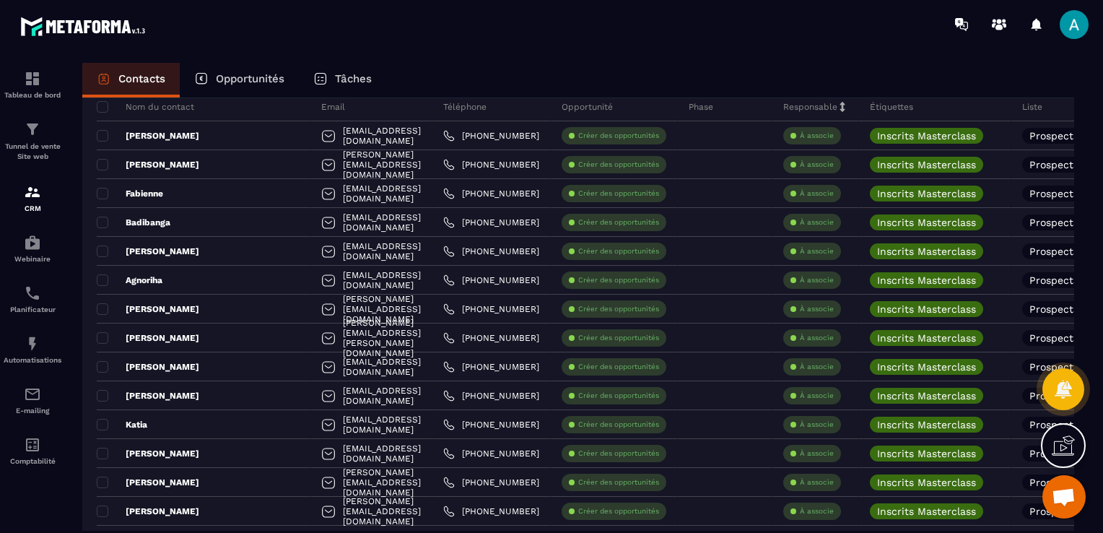
scroll to position [128, 0]
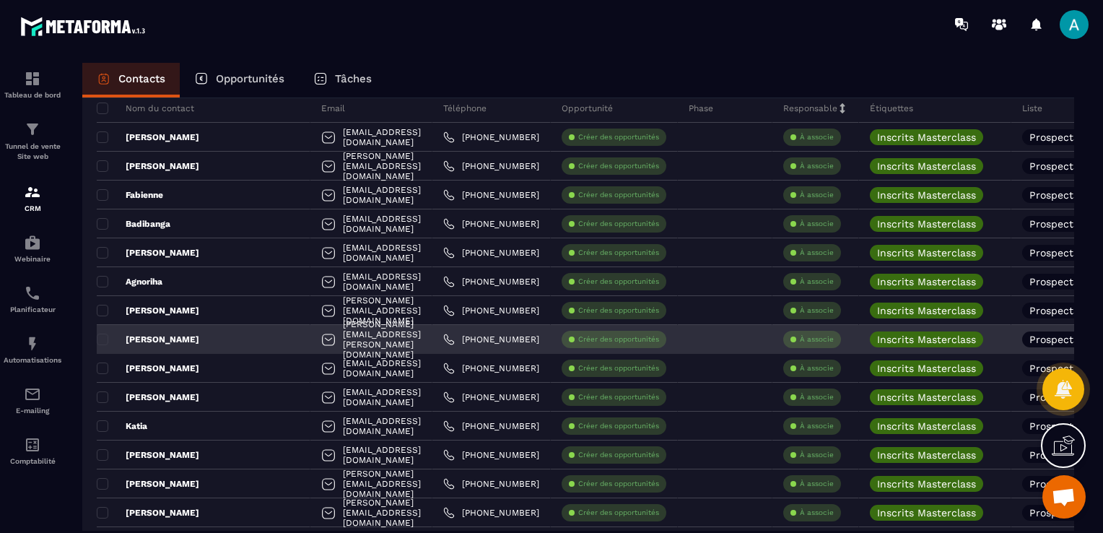
click at [310, 334] on div "[PERSON_NAME][EMAIL_ADDRESS][PERSON_NAME][DOMAIN_NAME]" at bounding box center [371, 339] width 122 height 29
click at [310, 336] on div "[PERSON_NAME][EMAIL_ADDRESS][PERSON_NAME][DOMAIN_NAME]" at bounding box center [371, 339] width 122 height 29
click at [315, 342] on div "[PERSON_NAME][EMAIL_ADDRESS][PERSON_NAME][DOMAIN_NAME]" at bounding box center [371, 339] width 122 height 29
drag, startPoint x: 315, startPoint y: 342, endPoint x: 276, endPoint y: 336, distance: 39.5
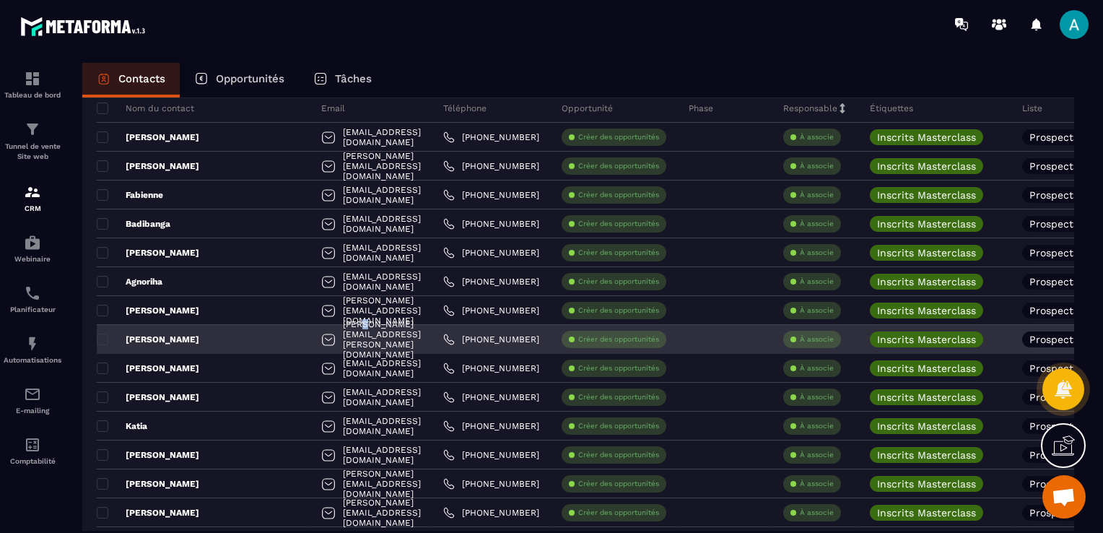
click at [310, 336] on div "[PERSON_NAME][EMAIL_ADDRESS][PERSON_NAME][DOMAIN_NAME]" at bounding box center [371, 339] width 122 height 29
drag, startPoint x: 276, startPoint y: 336, endPoint x: 256, endPoint y: 339, distance: 21.2
click at [310, 339] on div "[PERSON_NAME][EMAIL_ADDRESS][PERSON_NAME][DOMAIN_NAME]" at bounding box center [371, 339] width 122 height 29
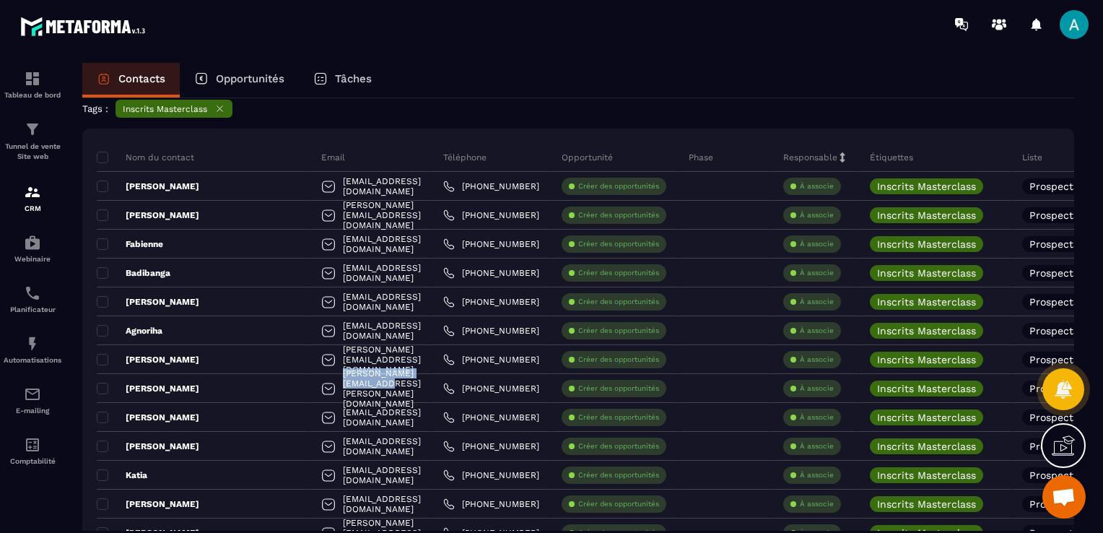
scroll to position [56, 0]
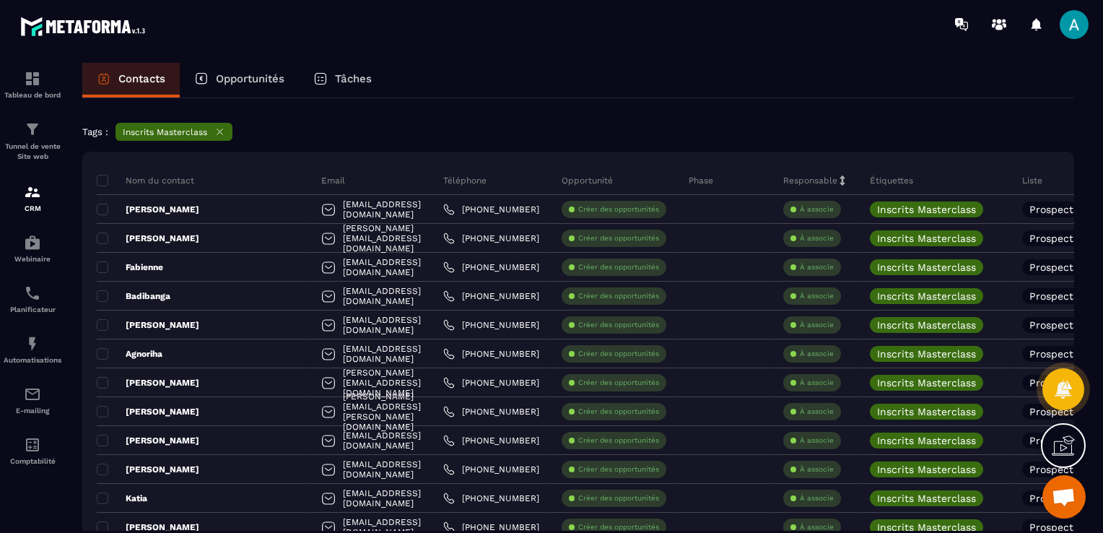
click at [248, 62] on section "Tableau de bord Tunnel de vente Site web CRM Webinaire Planificateur Automatisa…" at bounding box center [551, 311] width 1103 height 526
click at [247, 74] on p "Opportunités" at bounding box center [250, 78] width 69 height 13
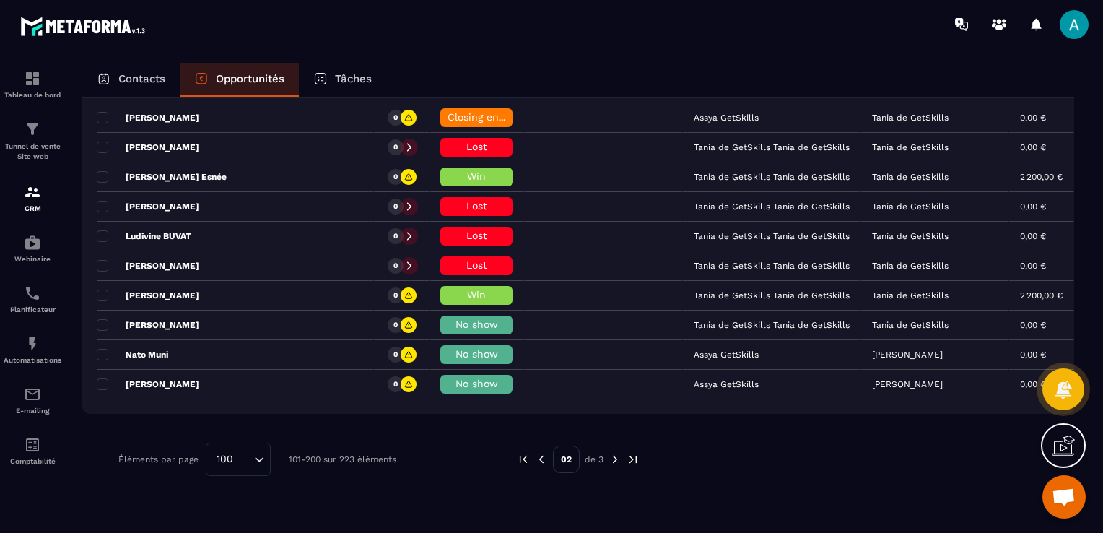
scroll to position [2890, 0]
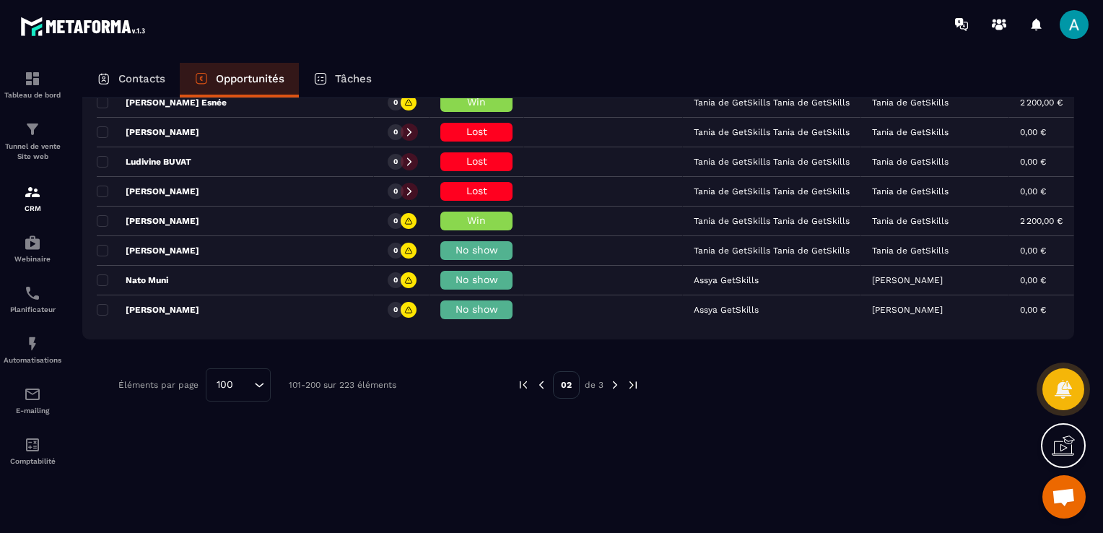
click at [539, 378] on img at bounding box center [541, 384] width 13 height 13
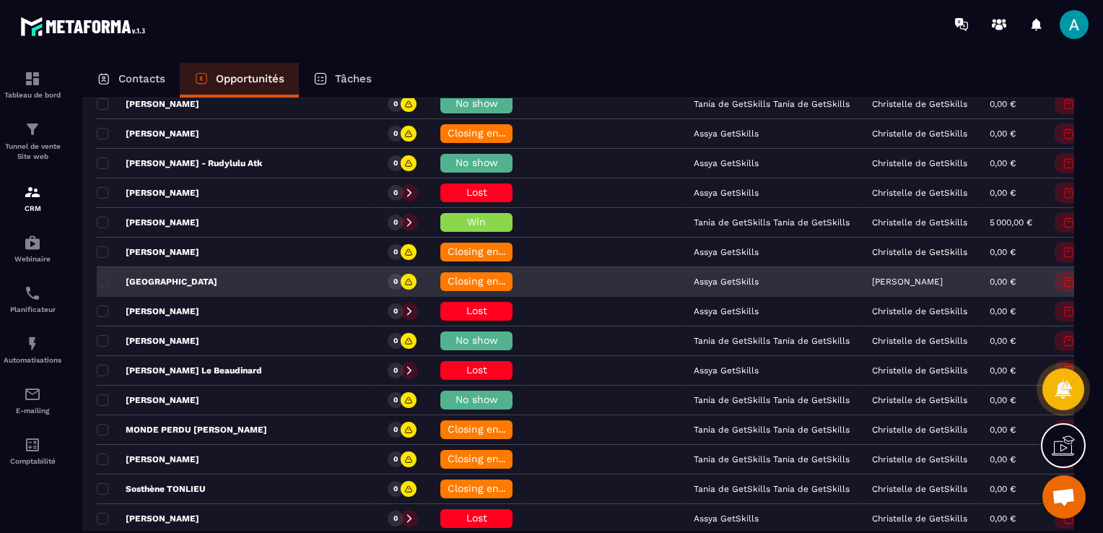
scroll to position [436, 0]
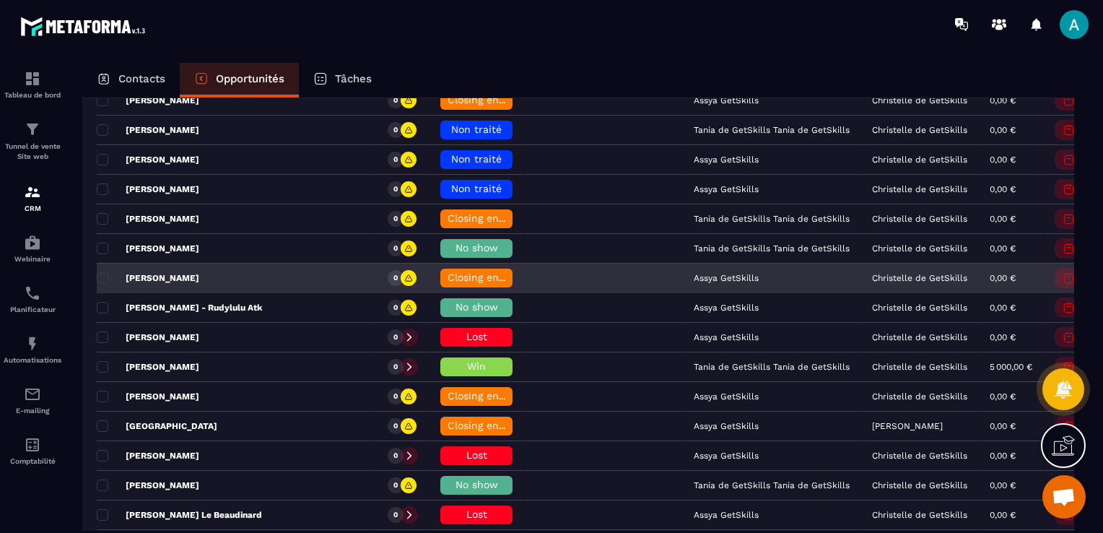
click at [448, 279] on span "Closing en cours" at bounding box center [489, 277] width 82 height 12
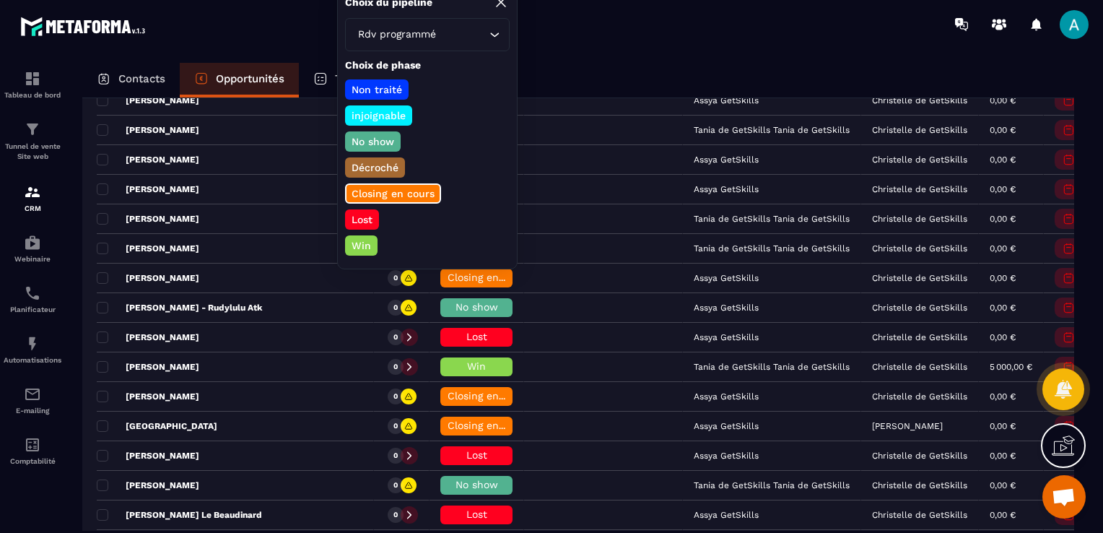
click at [352, 219] on p "Lost" at bounding box center [361, 219] width 25 height 14
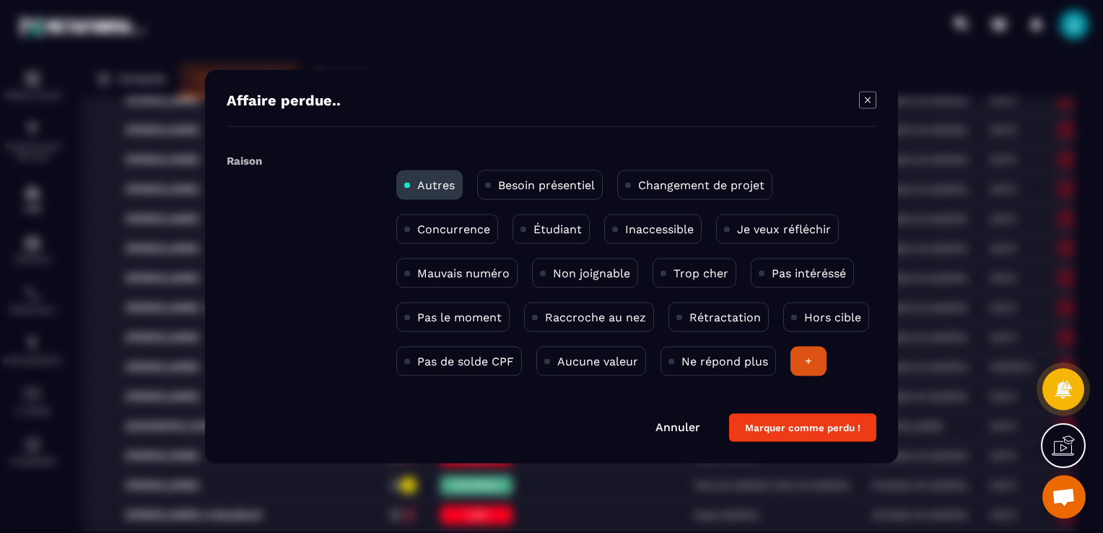
click at [424, 365] on p "Pas de solde CPF" at bounding box center [465, 361] width 97 height 14
click at [827, 432] on button "Marquer comme perdu !" at bounding box center [802, 428] width 147 height 28
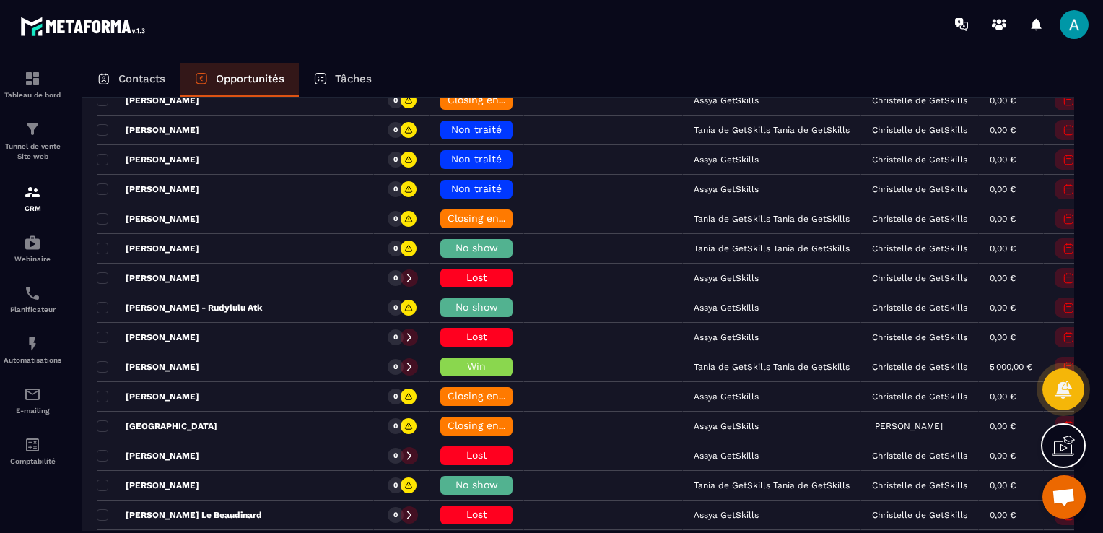
click at [352, 80] on p "Tâches" at bounding box center [353, 78] width 37 height 13
click at [349, 78] on p "Tâches" at bounding box center [353, 78] width 37 height 13
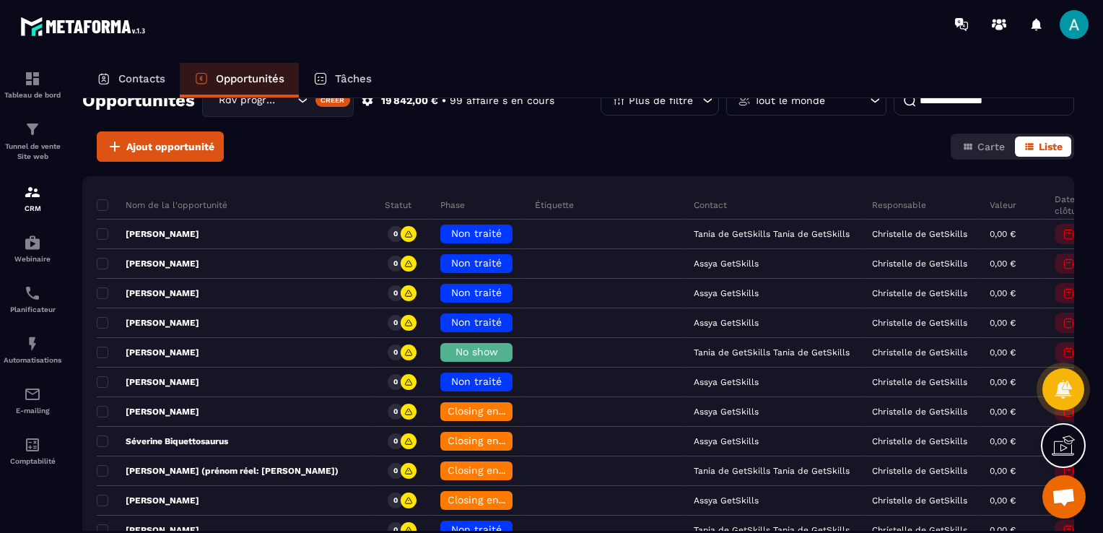
scroll to position [0, 0]
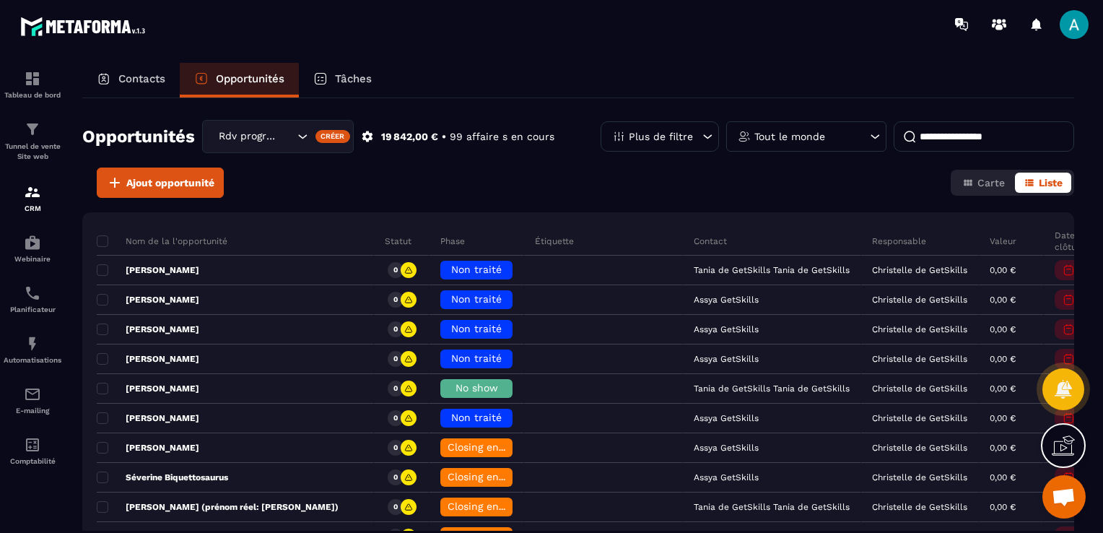
click at [355, 79] on p "Tâches" at bounding box center [353, 78] width 37 height 13
